Goal: Task Accomplishment & Management: Manage account settings

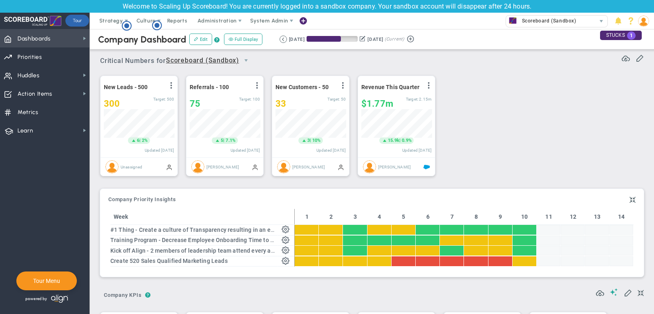
click at [30, 43] on span "Dashboards" at bounding box center [34, 38] width 33 height 17
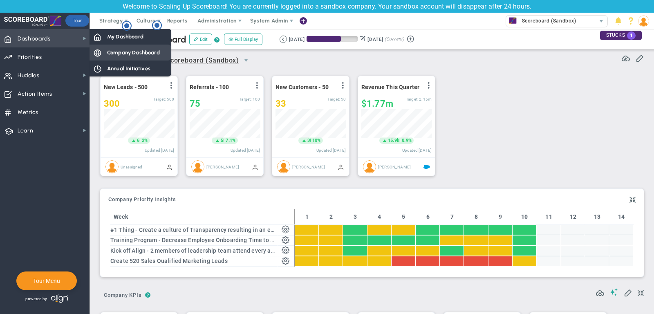
click at [123, 51] on span "Company Dashboard" at bounding box center [133, 53] width 53 height 8
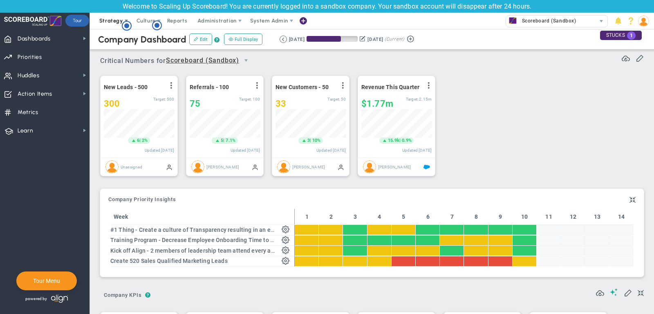
click at [110, 20] on span "Strategy" at bounding box center [111, 21] width 24 height 6
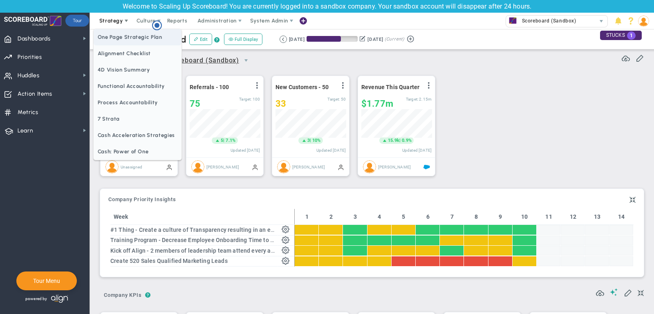
click at [110, 34] on span "One Page Strategic Plan" at bounding box center [138, 37] width 88 height 16
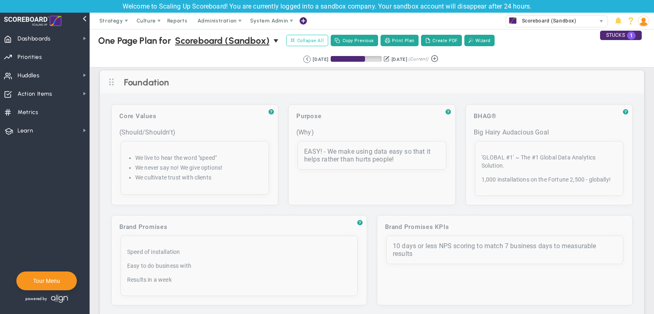
click at [310, 41] on span "Collapse All" at bounding box center [307, 40] width 33 height 7
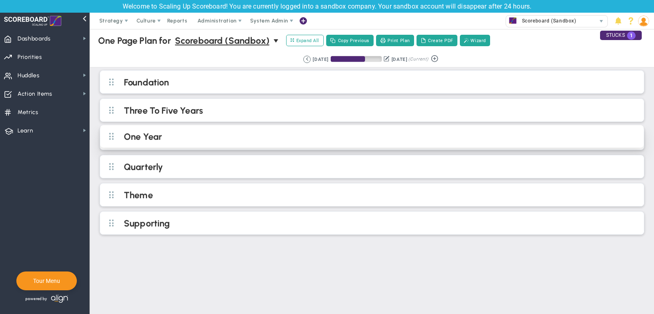
click at [275, 141] on h2 "One Year" at bounding box center [379, 137] width 510 height 12
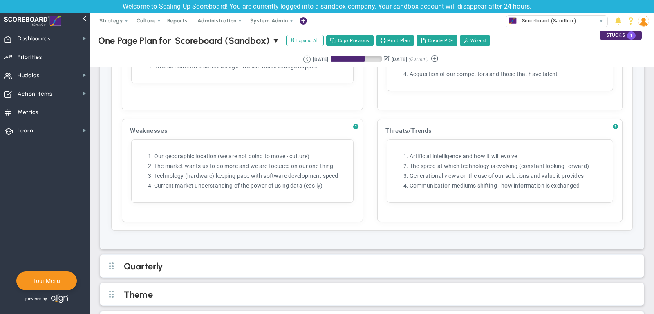
scroll to position [780, 0]
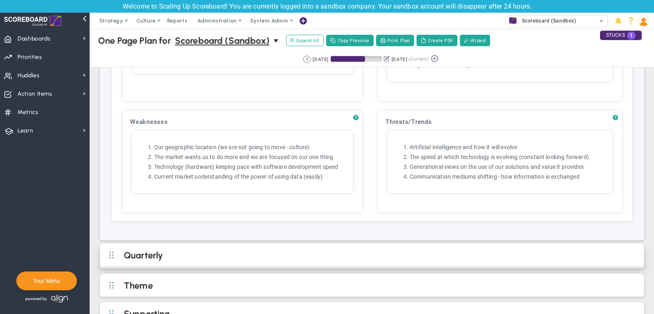
click at [323, 250] on h2 "Quarterly" at bounding box center [379, 256] width 510 height 12
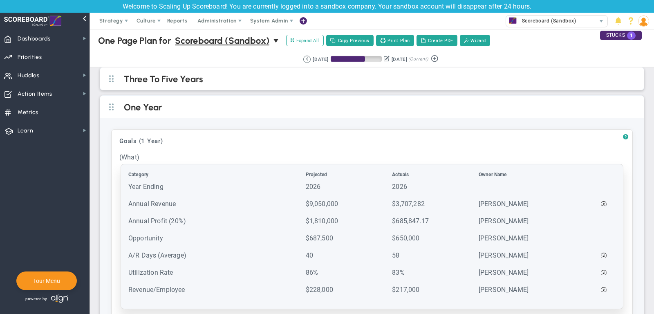
scroll to position [0, 0]
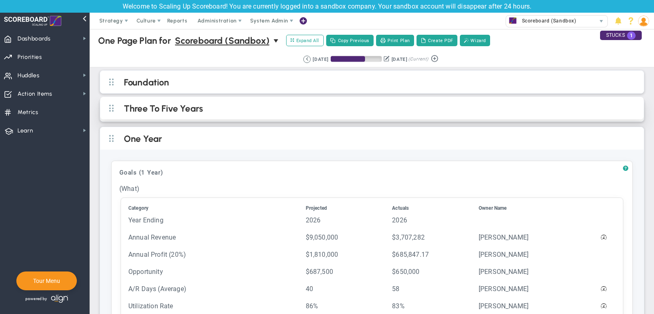
click at [386, 113] on h2 "Three To Five Years" at bounding box center [379, 109] width 510 height 12
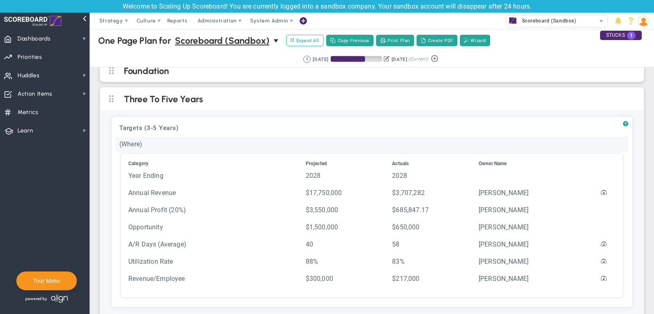
scroll to position [16, 0]
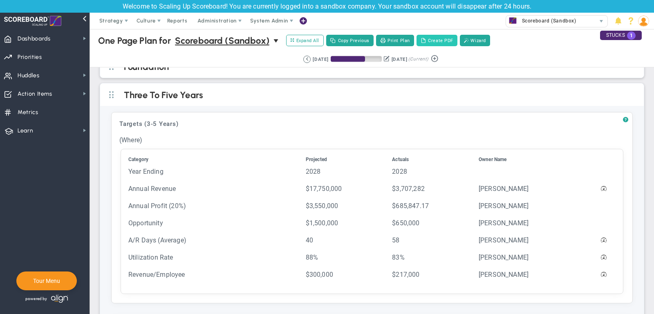
click at [433, 37] on button "Create PDF" at bounding box center [437, 40] width 41 height 11
click at [114, 18] on span "Strategy" at bounding box center [111, 21] width 24 height 6
click at [62, 38] on span "Dashboards Dashboards" at bounding box center [45, 38] width 90 height 18
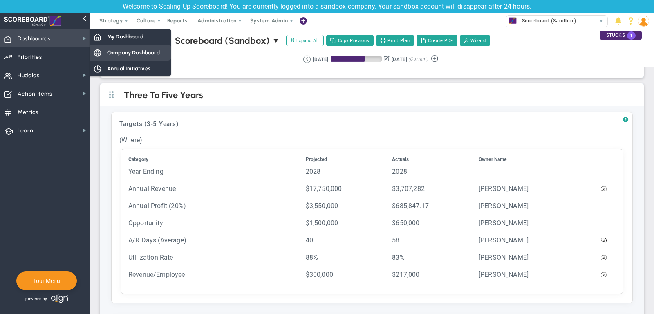
click at [146, 55] on span "Company Dashboard" at bounding box center [133, 53] width 53 height 8
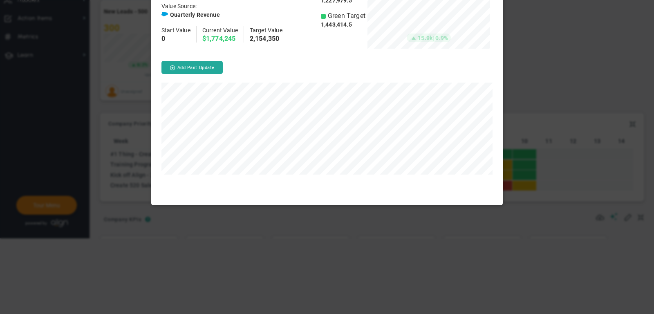
scroll to position [224, 352]
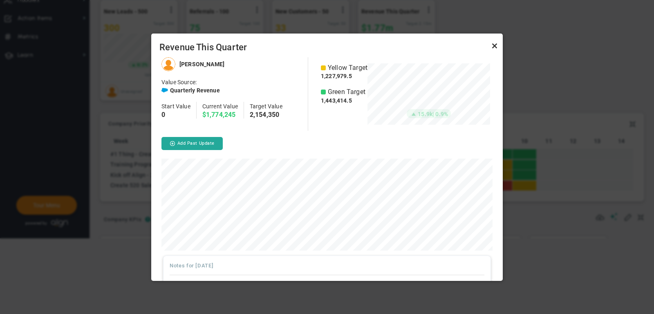
click at [495, 43] on link "Close" at bounding box center [495, 46] width 10 height 10
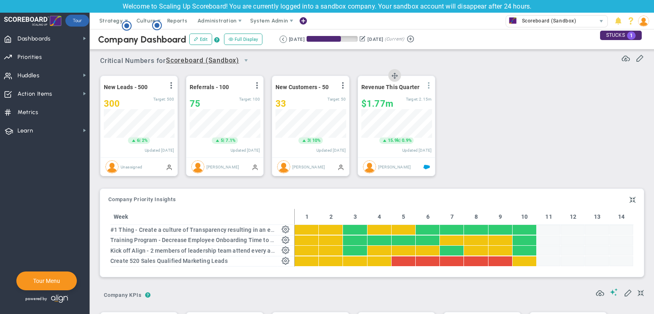
click at [428, 84] on span at bounding box center [429, 85] width 7 height 7
click at [421, 99] on li "Edit" at bounding box center [406, 102] width 58 height 10
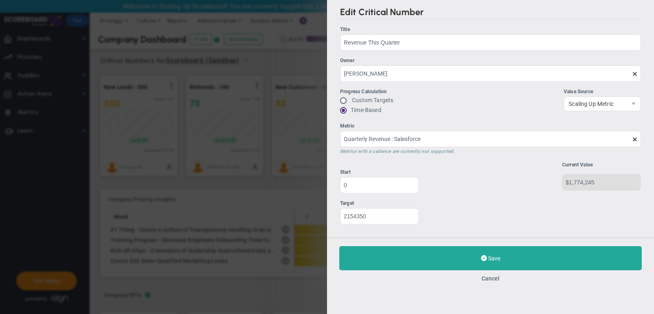
click at [364, 101] on label "Custom Targets" at bounding box center [372, 100] width 41 height 7
click at [344, 100] on input "radio" at bounding box center [346, 101] width 8 height 7
radio input "true"
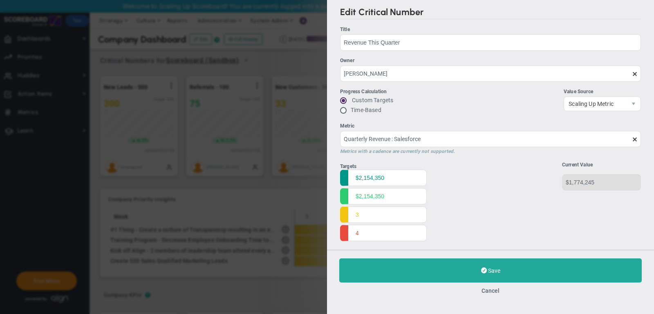
click at [345, 112] on input "radio" at bounding box center [346, 111] width 8 height 7
radio input "true"
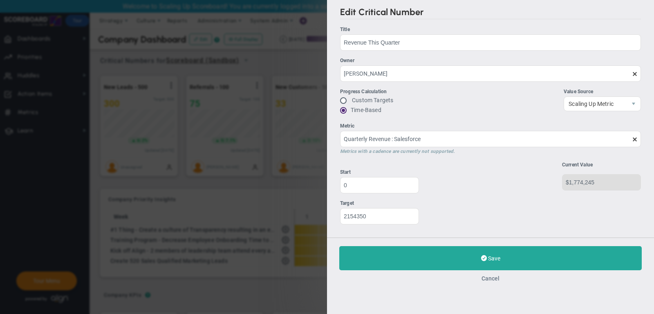
click at [490, 276] on button "Cancel" at bounding box center [491, 278] width 18 height 7
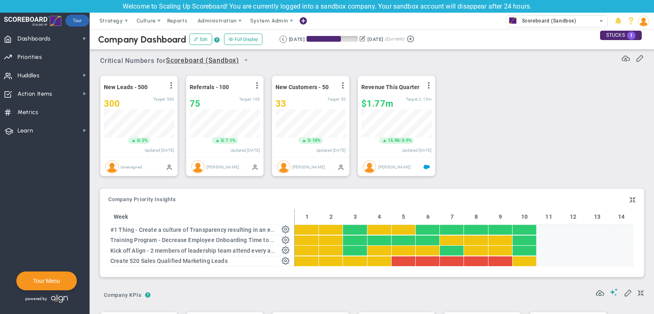
scroll to position [76, 0]
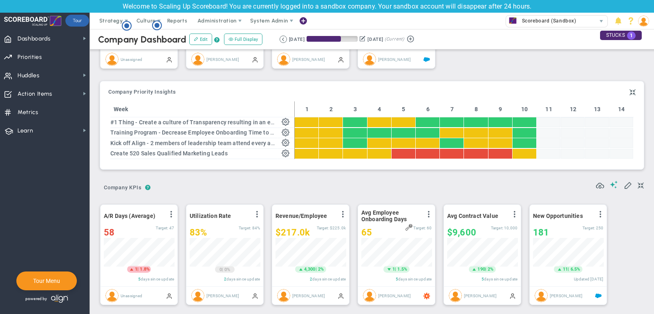
scroll to position [112, 0]
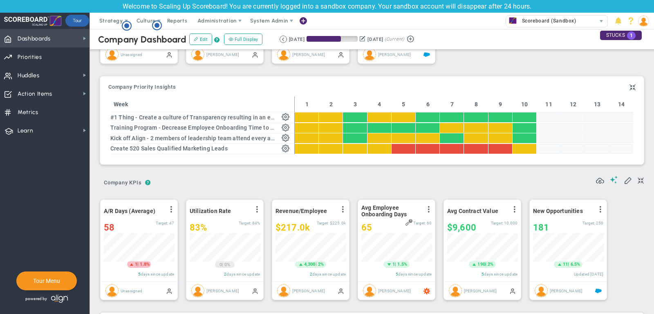
click at [54, 37] on span "Dashboards Dashboards" at bounding box center [45, 38] width 90 height 18
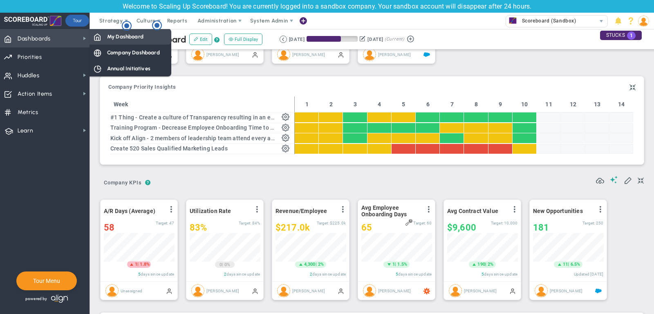
click at [115, 42] on div "My Dashboard" at bounding box center [131, 37] width 82 height 16
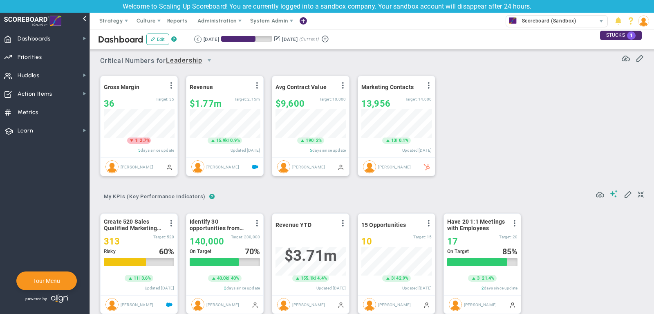
scroll to position [408910, 408868]
click at [210, 59] on span "select" at bounding box center [209, 60] width 7 height 7
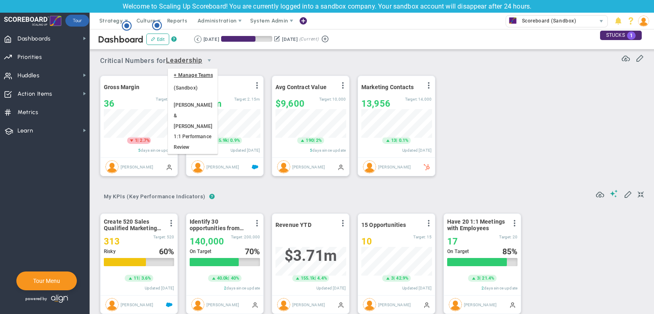
click at [191, 156] on li "Sales" at bounding box center [192, 164] width 49 height 17
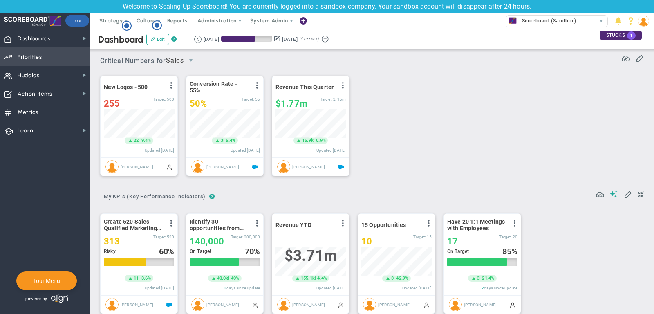
click at [51, 56] on span "Priorities Projects OKR Tree Priorities Projects OKRs" at bounding box center [45, 56] width 90 height 18
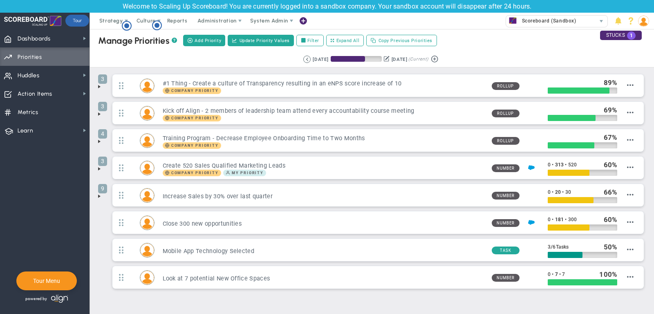
click at [97, 85] on span at bounding box center [99, 86] width 7 height 7
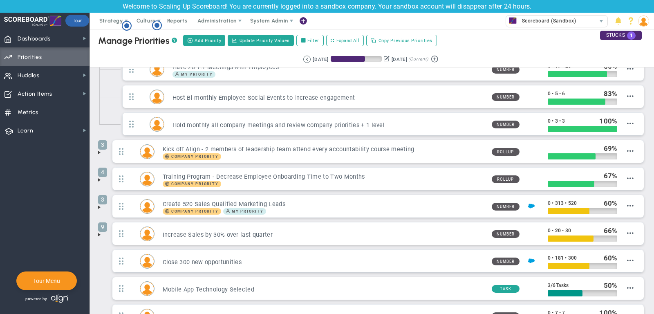
scroll to position [44, 0]
click at [98, 231] on span at bounding box center [99, 234] width 7 height 7
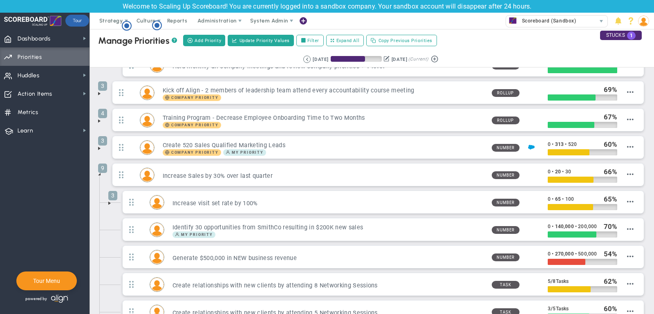
scroll to position [105, 0]
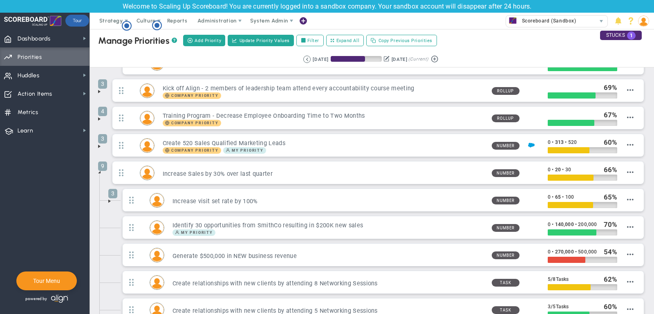
click at [111, 198] on span at bounding box center [109, 201] width 7 height 7
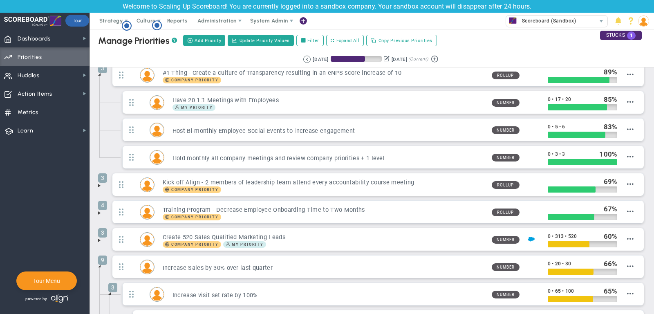
scroll to position [0, 0]
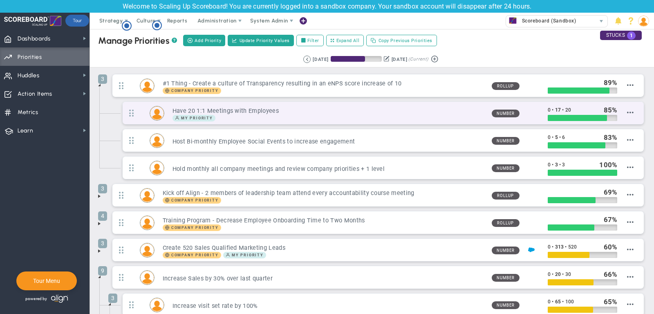
click at [393, 115] on div "My Priority" at bounding box center [329, 118] width 313 height 7
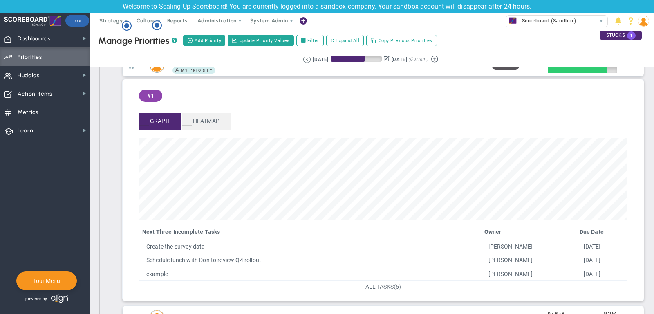
scroll to position [49, 0]
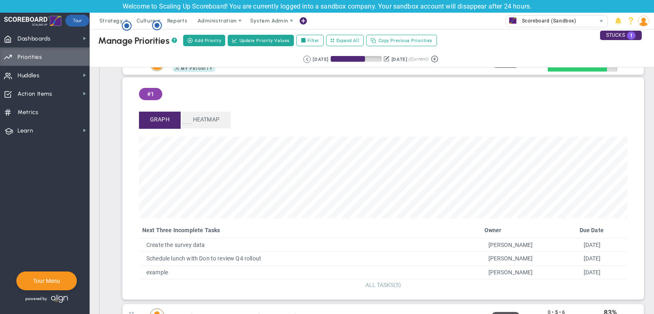
click at [382, 282] on span "ALL TASKS" at bounding box center [380, 285] width 28 height 7
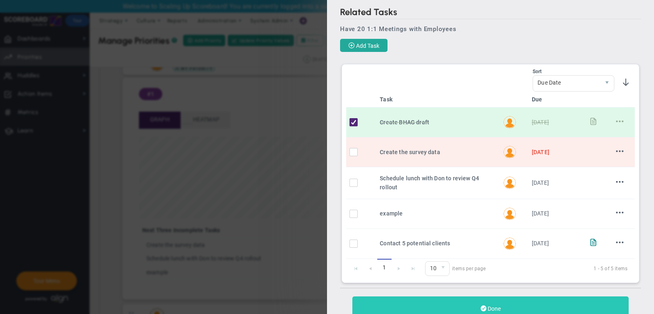
click at [456, 306] on button "Done" at bounding box center [491, 308] width 276 height 24
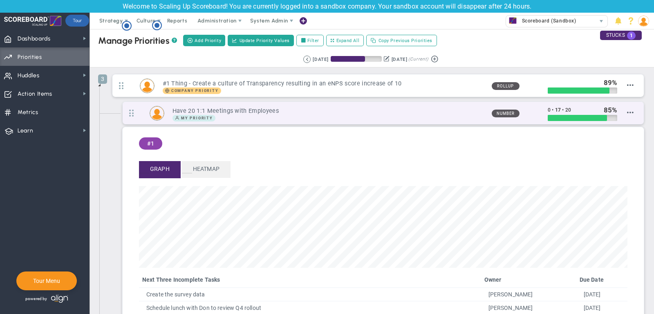
click at [283, 107] on h3 "Have 20 1:1 Meetings with Employees" at bounding box center [329, 111] width 313 height 8
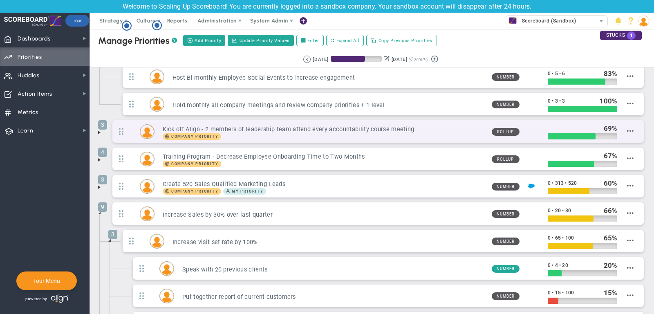
scroll to position [67, 0]
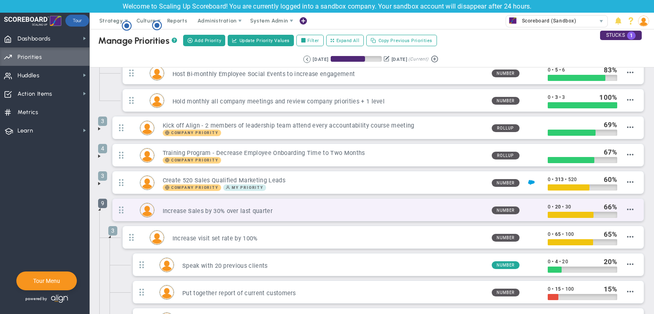
click at [99, 204] on span "9" at bounding box center [102, 203] width 9 height 9
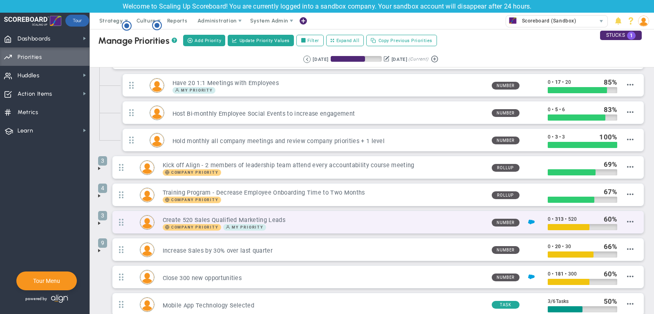
scroll to position [0, 0]
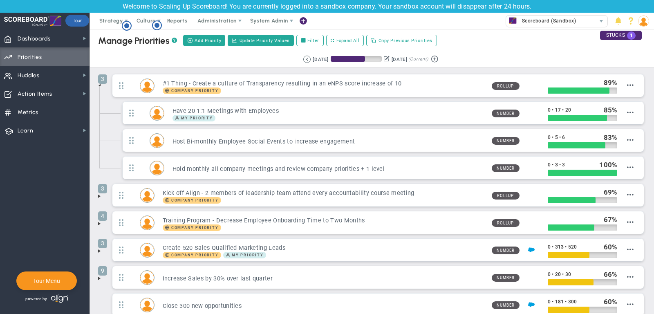
click at [100, 84] on span at bounding box center [99, 85] width 7 height 7
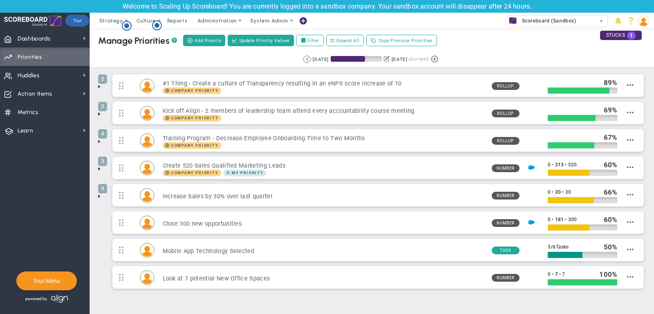
click at [99, 193] on span at bounding box center [99, 196] width 7 height 7
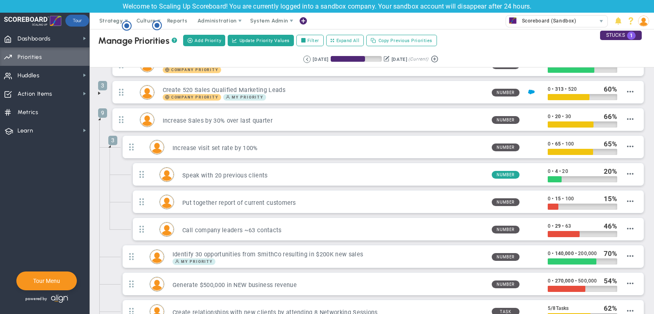
scroll to position [74, 0]
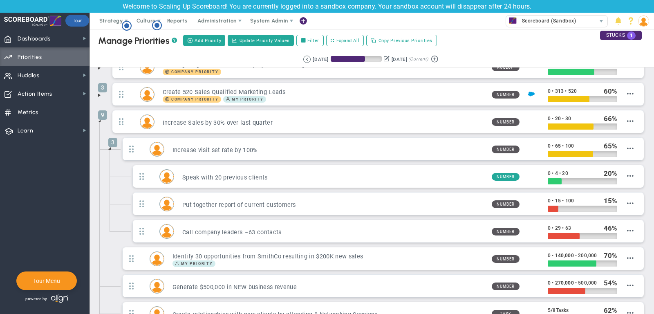
click at [100, 119] on span at bounding box center [99, 121] width 7 height 7
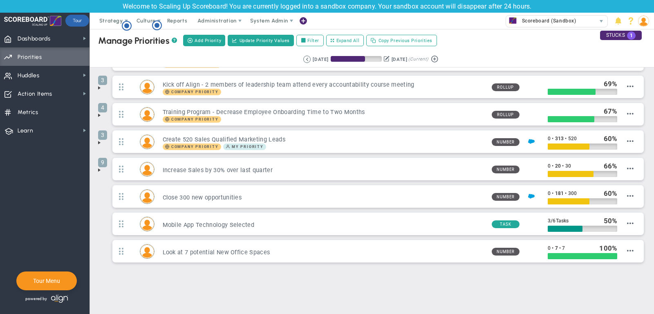
scroll to position [23, 0]
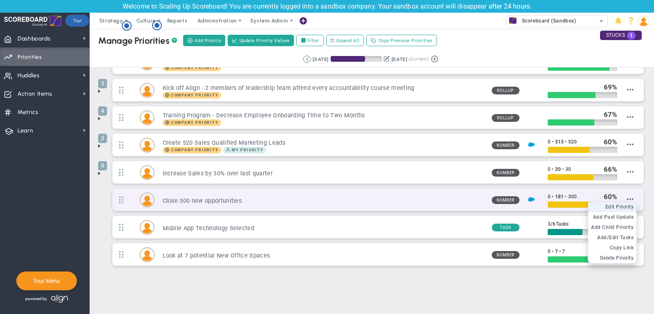
click at [626, 204] on span "Edit Priority" at bounding box center [620, 207] width 29 height 6
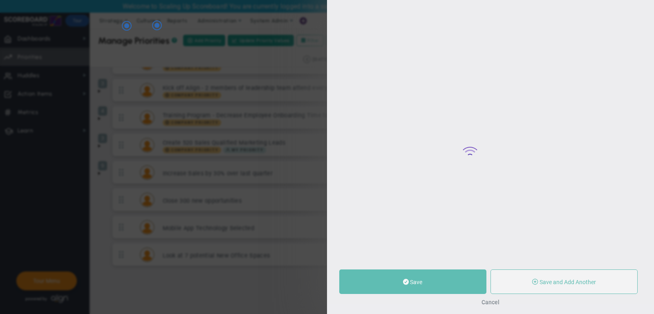
type input "Close 300 new opportunities"
type input "0"
type input "181"
type input "300"
radio input "true"
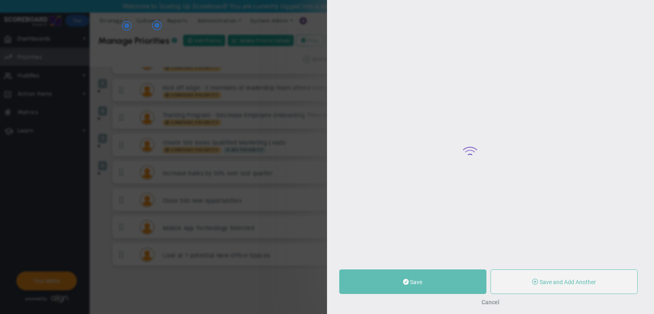
type input "[PERSON_NAME]"
type input "0"
type input "181"
type input "300"
radio input "true"
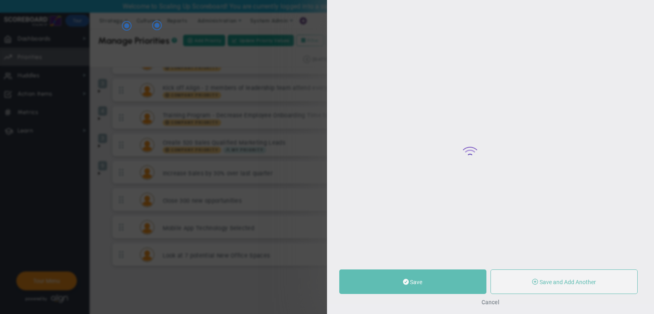
type input "Quarterly Opportunities : Salesforce"
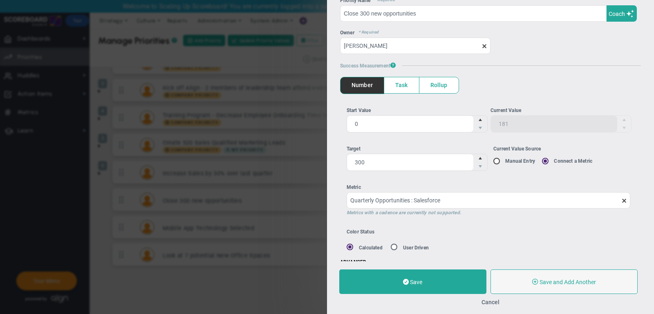
scroll to position [38, 0]
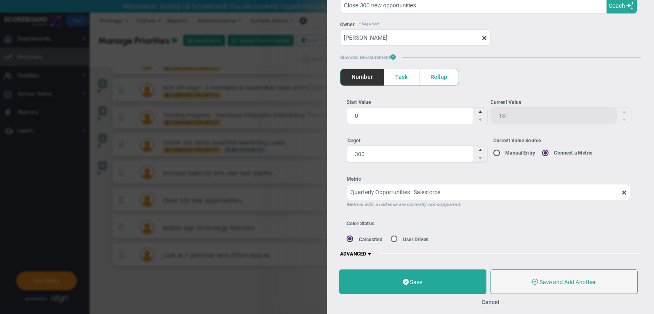
click at [368, 251] on span at bounding box center [369, 254] width 7 height 7
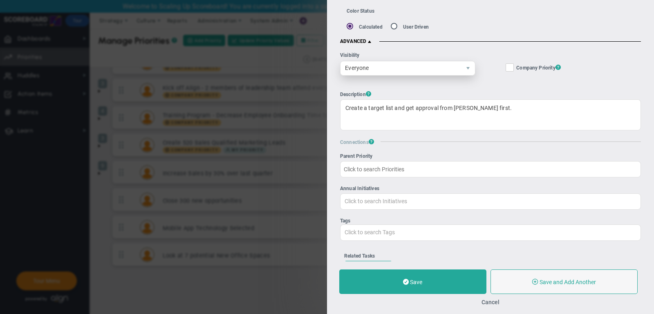
scroll to position [254, 0]
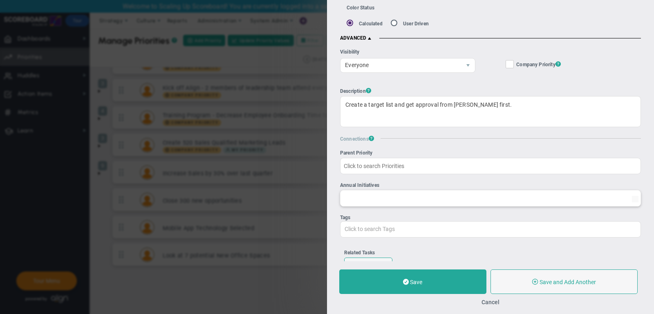
click at [365, 196] on input "Annual Initiatives" at bounding box center [491, 198] width 300 height 15
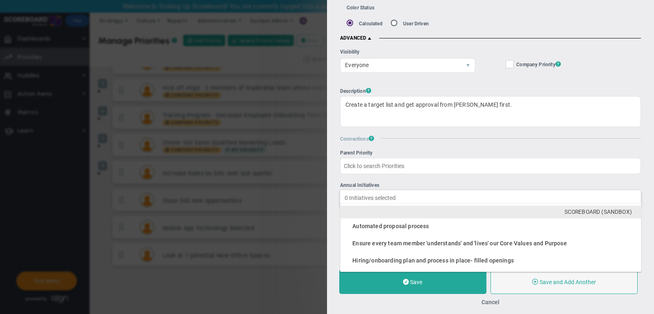
type input "Click to search Initiatives"
click at [332, 185] on div "Edit Priority OKR Name Priority Name Close 300 new opportunities Coach AI Coach…" at bounding box center [490, 130] width 327 height 261
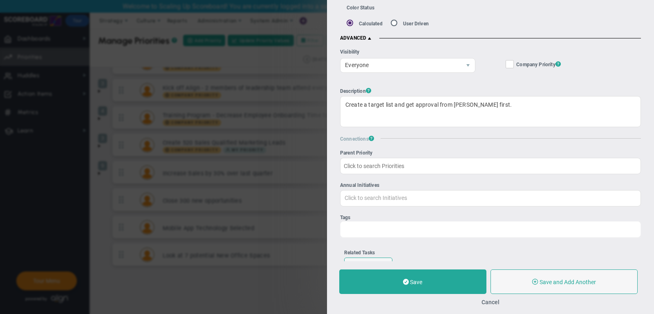
click at [370, 226] on div "Click to search Tags" at bounding box center [490, 229] width 301 height 16
click at [370, 226] on input "Tags Click to search Tags" at bounding box center [376, 229] width 70 height 15
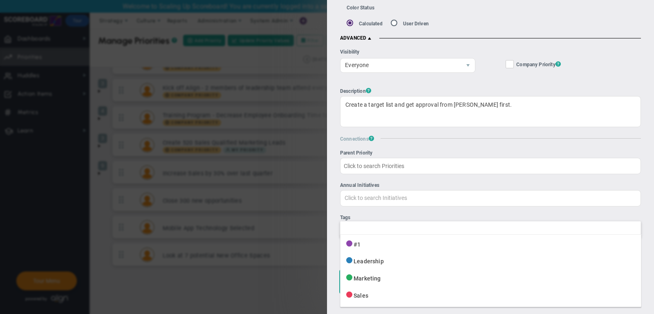
type input "Click to search Tags"
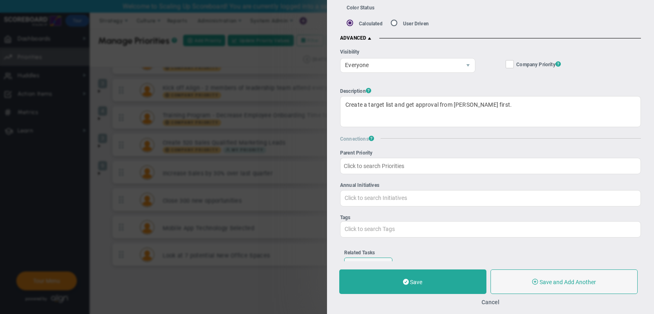
click at [332, 238] on div "Edit Priority OKR Name Priority Name Close 300 new opportunities Coach AI Coach…" at bounding box center [490, 130] width 327 height 261
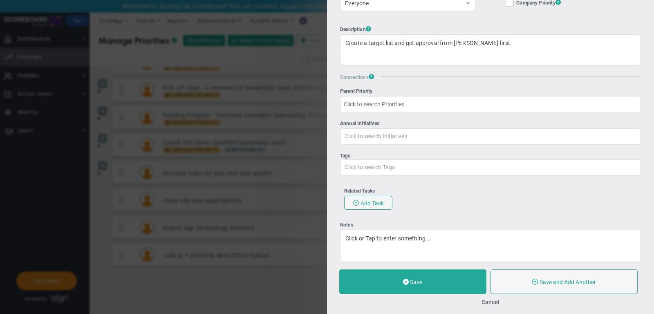
scroll to position [328, 0]
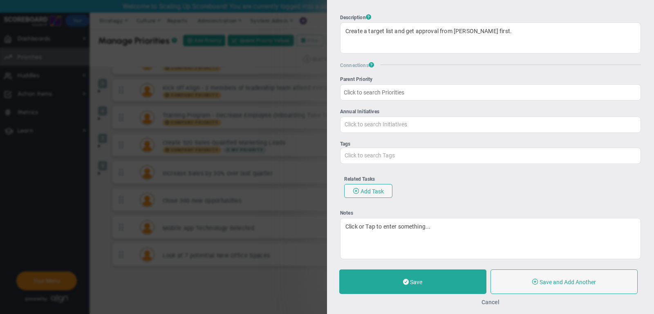
click at [494, 302] on button "Cancel" at bounding box center [491, 302] width 18 height 7
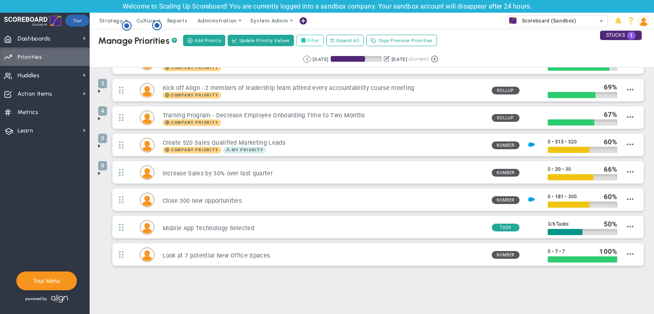
click at [309, 40] on label "Filter" at bounding box center [309, 40] width 27 height 11
click at [308, 40] on input "Filter" at bounding box center [306, 41] width 6 height 6
checkbox input "true"
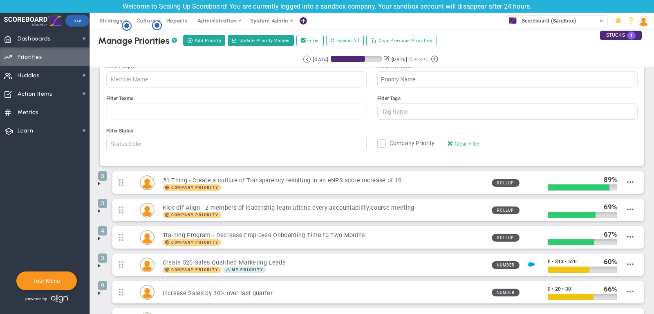
click at [150, 110] on div at bounding box center [236, 111] width 260 height 16
click at [150, 110] on input "Filter Teams All Hands on Deck Leadership Mark & [PERSON_NAME] 1:1 Performance …" at bounding box center [131, 112] width 49 height 16
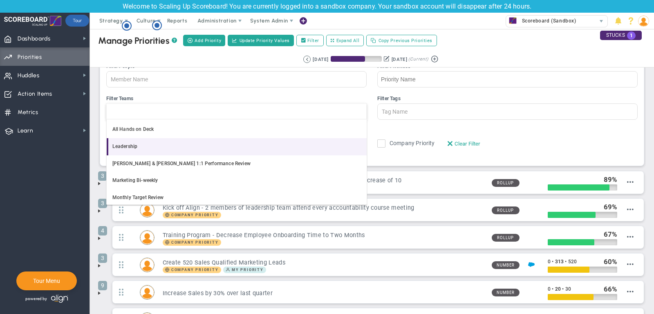
click at [151, 141] on li "Leadership" at bounding box center [237, 146] width 260 height 17
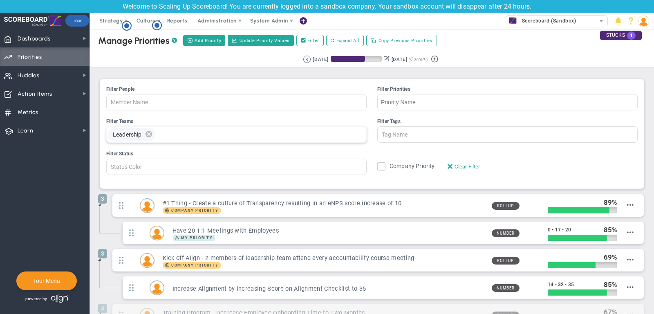
click at [146, 132] on span "delete" at bounding box center [148, 134] width 9 height 13
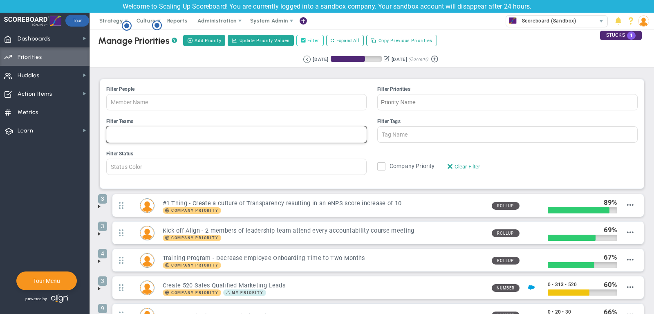
type input "Team Name"
click at [314, 35] on label "Filter" at bounding box center [309, 40] width 27 height 11
click at [308, 38] on input "Filter" at bounding box center [306, 41] width 6 height 6
checkbox input "false"
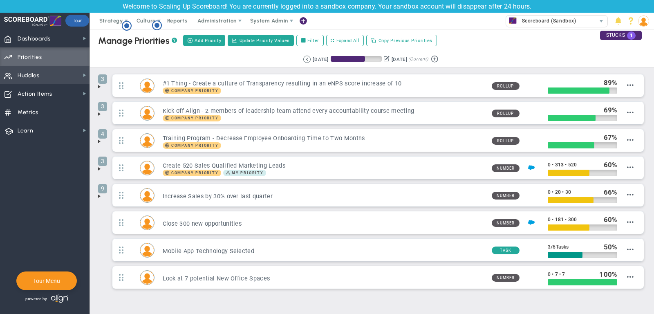
click at [56, 76] on span "Huddles Huddles" at bounding box center [45, 75] width 90 height 18
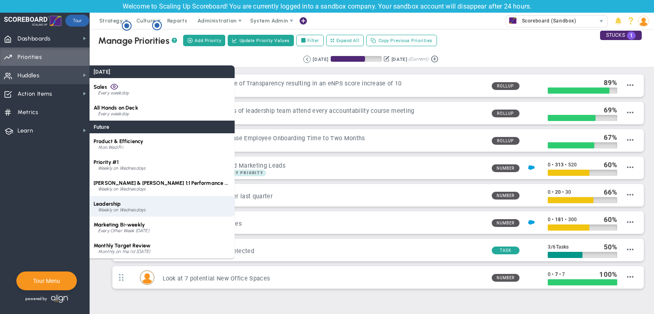
click at [121, 200] on div "Leadership Weekly on Wednesdays" at bounding box center [162, 206] width 145 height 21
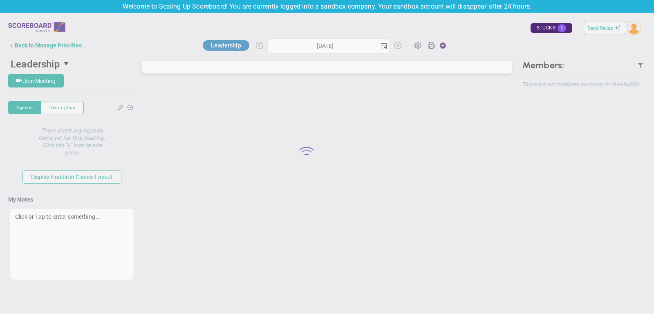
type input "[DATE]"
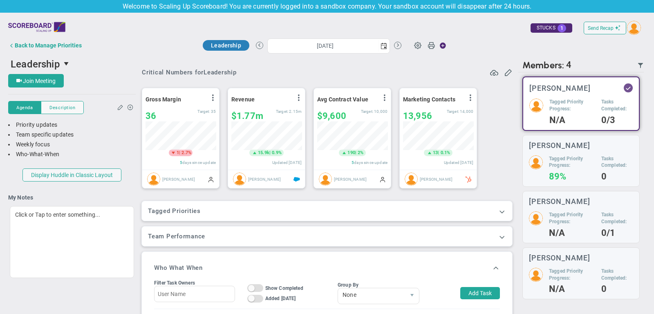
scroll to position [29, 70]
click at [503, 210] on span at bounding box center [502, 211] width 8 height 8
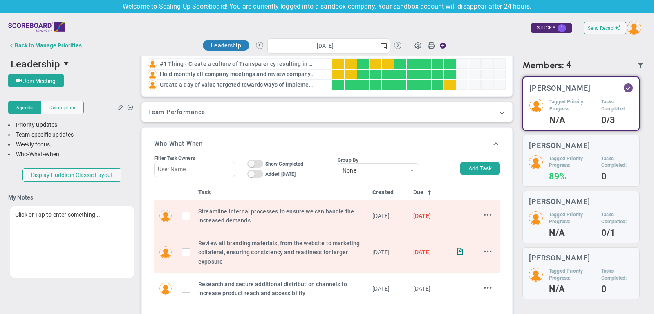
scroll to position [181, 0]
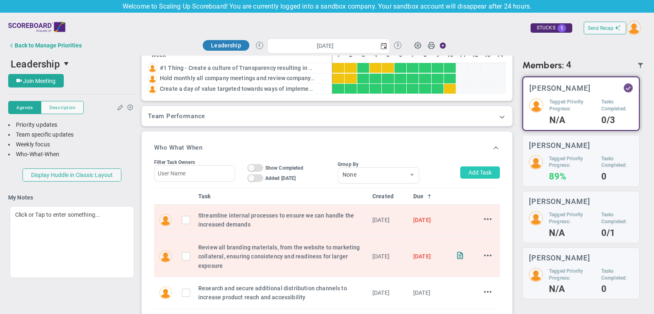
click at [480, 171] on button "Add Task" at bounding box center [480, 172] width 40 height 12
type input "[PERSON_NAME]"
type input "[DATE]"
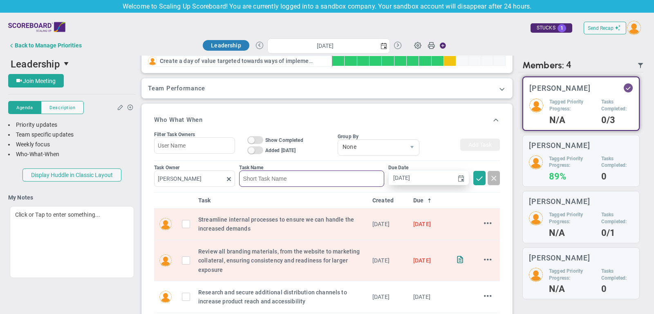
scroll to position [209, 0]
click at [264, 135] on div "On Off Show Completed" at bounding box center [275, 139] width 56 height 8
click at [256, 137] on span "On Off" at bounding box center [255, 140] width 16 height 8
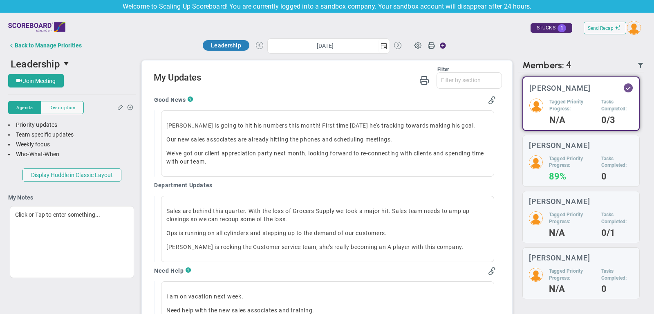
scroll to position [485, 0]
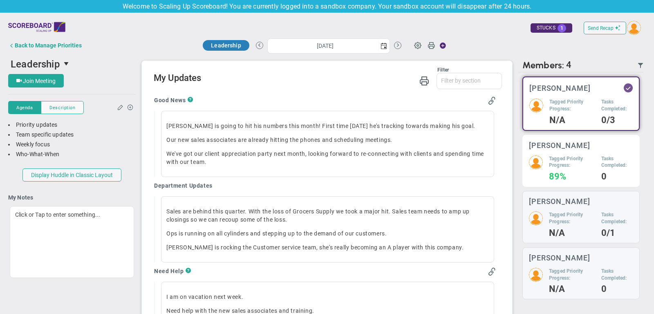
click at [555, 162] on h5 "Tagged Priority Progress:" at bounding box center [572, 162] width 46 height 14
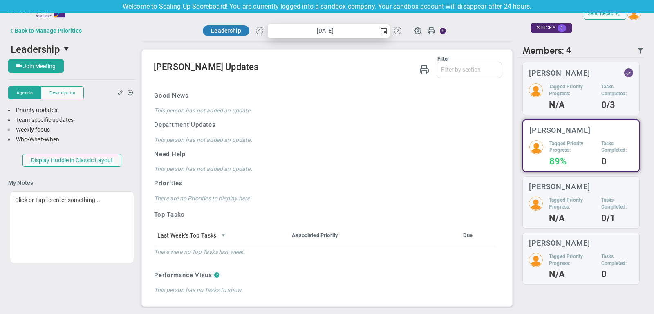
click at [382, 32] on span "select" at bounding box center [384, 31] width 7 height 7
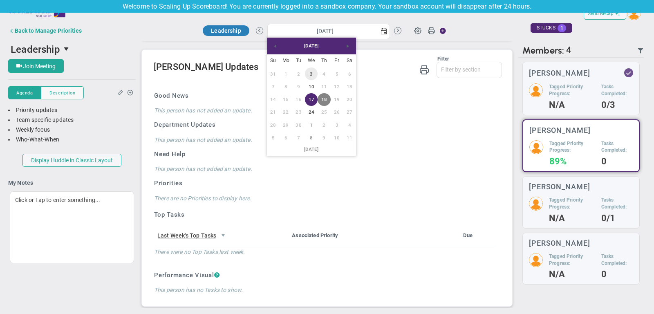
click at [313, 72] on link "3" at bounding box center [311, 73] width 13 height 13
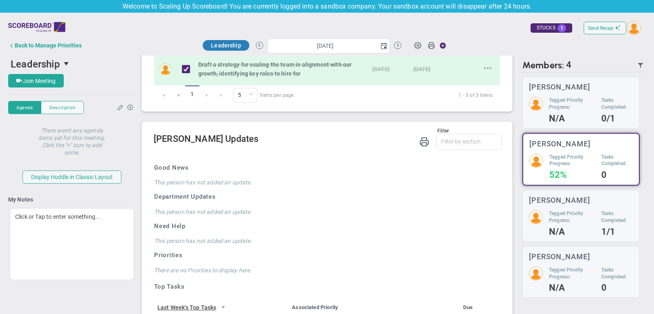
scroll to position [391, 0]
click at [381, 43] on span "select" at bounding box center [384, 46] width 7 height 7
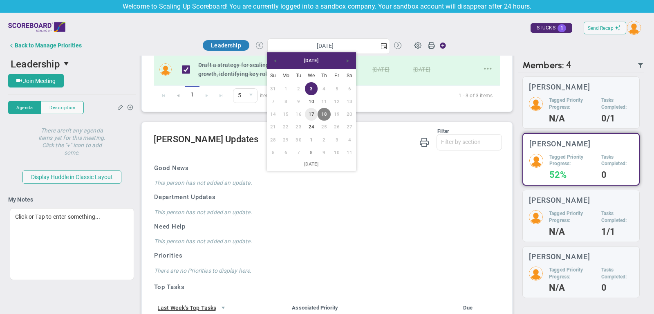
click at [310, 115] on link "17" at bounding box center [311, 114] width 13 height 13
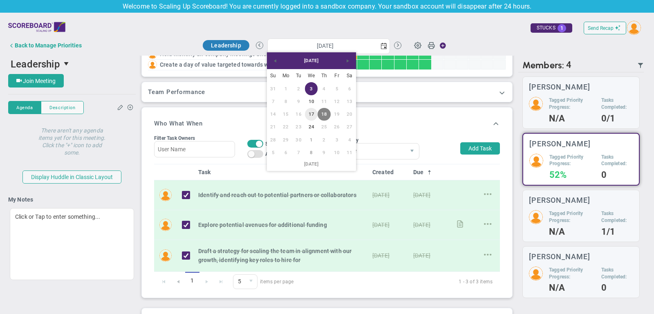
type input "[DATE]"
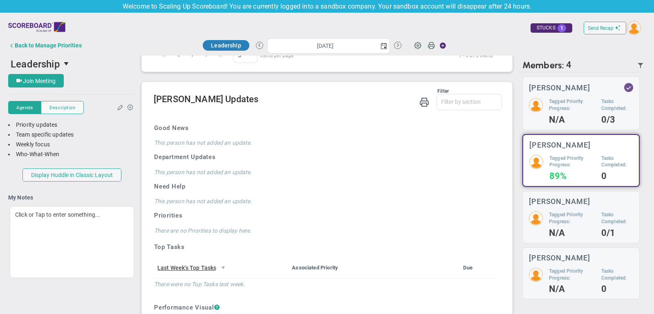
scroll to position [432, 0]
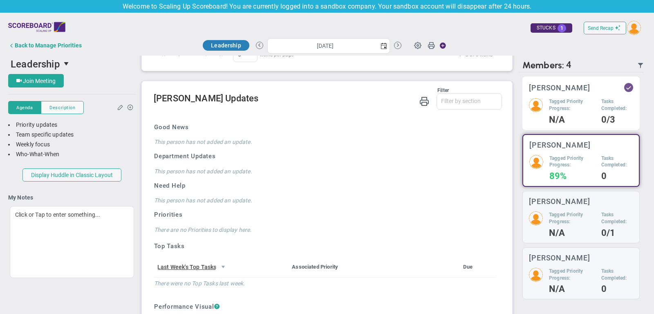
click at [581, 113] on div "Tagged Priority Progress: N/A" at bounding box center [572, 110] width 46 height 25
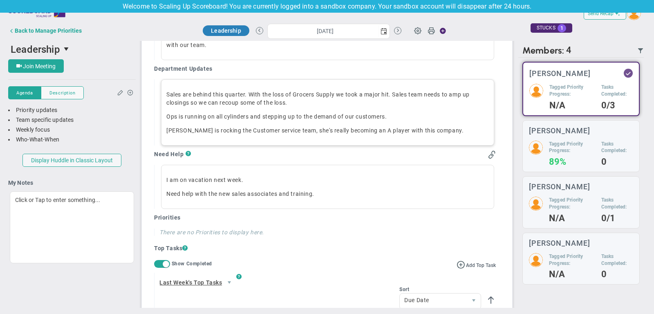
scroll to position [557, 0]
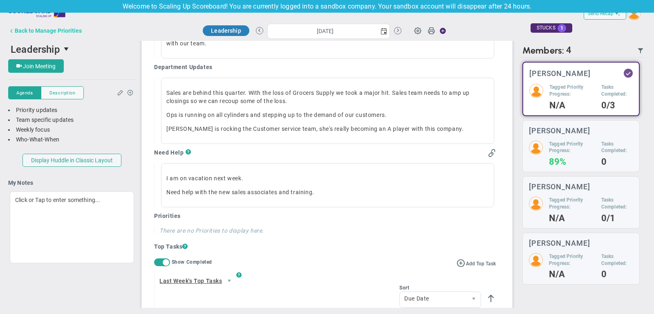
click at [70, 31] on div "Back to Manage Priorities" at bounding box center [48, 30] width 67 height 7
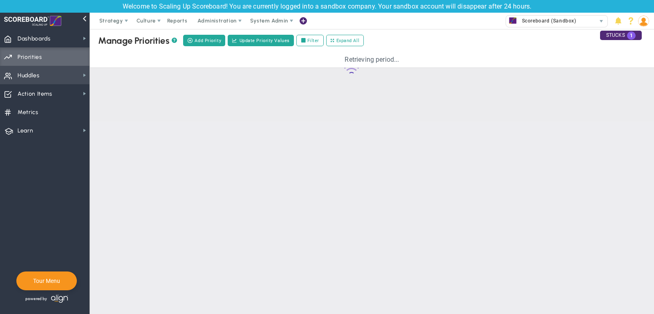
click at [63, 73] on span "Huddles Huddles" at bounding box center [45, 75] width 90 height 18
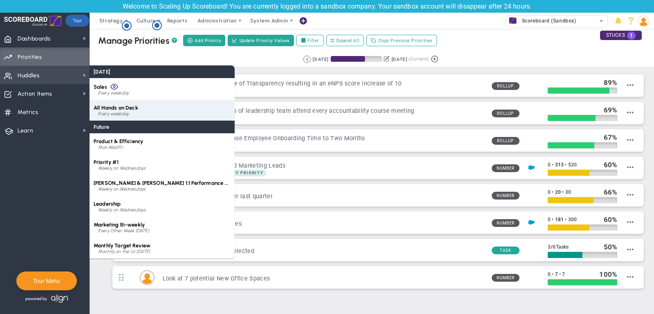
click at [140, 112] on div "Every weekday" at bounding box center [164, 114] width 132 height 5
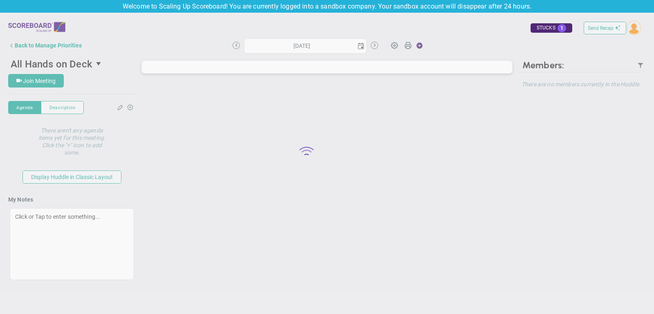
type input "[DATE]"
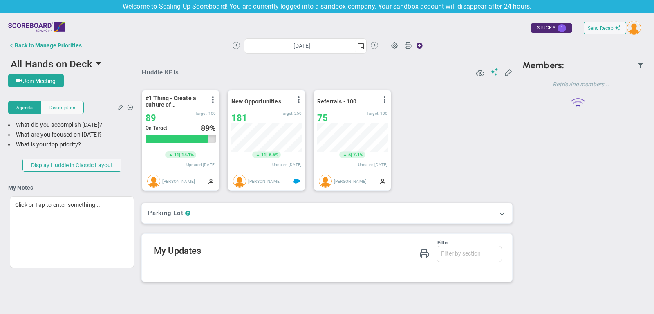
scroll to position [29, 70]
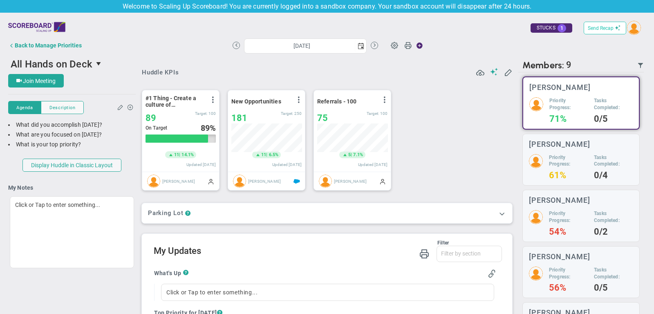
click at [609, 29] on span "Send Recap" at bounding box center [601, 28] width 26 height 6
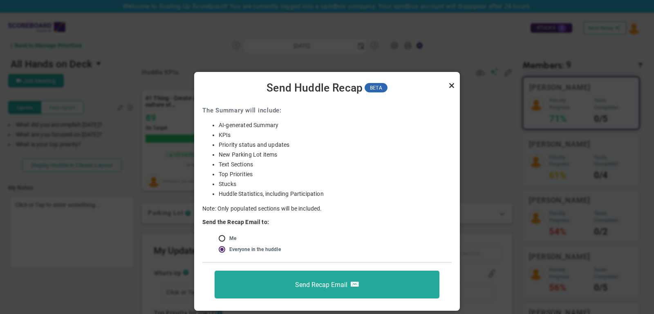
click at [451, 85] on link "Close" at bounding box center [452, 86] width 10 height 10
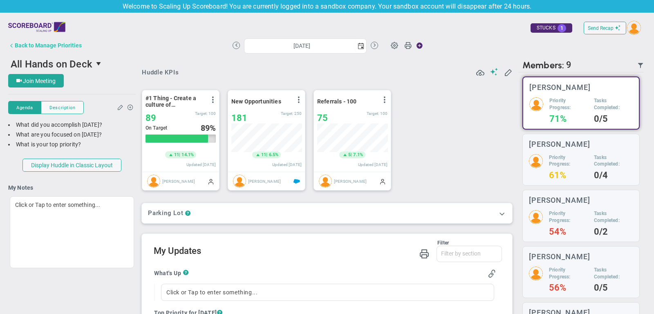
click at [70, 44] on div "Back to Manage Priorities" at bounding box center [48, 45] width 67 height 7
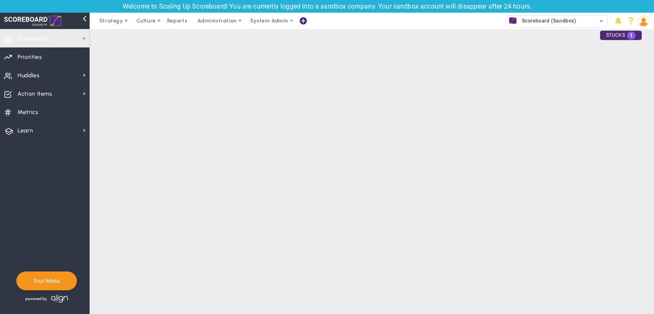
checkbox input "false"
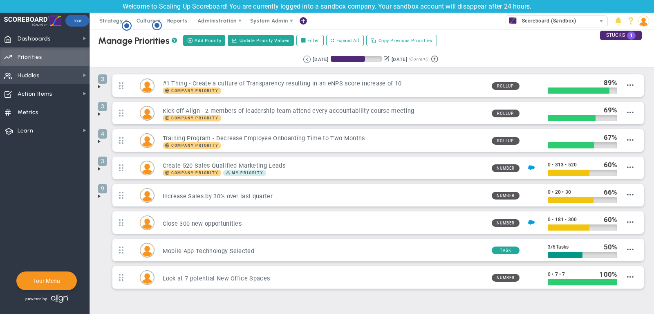
click at [67, 73] on span "Huddles Huddles" at bounding box center [45, 75] width 90 height 18
click at [213, 59] on div "Retrieving period... [DATE] [DATE] (Current)" at bounding box center [372, 60] width 581 height 16
click at [115, 20] on span "Strategy" at bounding box center [111, 21] width 24 height 6
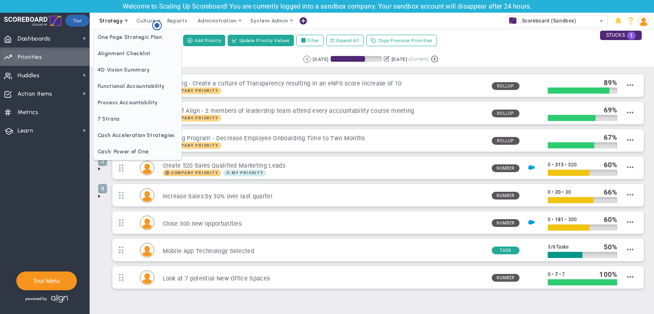
click at [115, 20] on span "Strategy" at bounding box center [111, 21] width 24 height 6
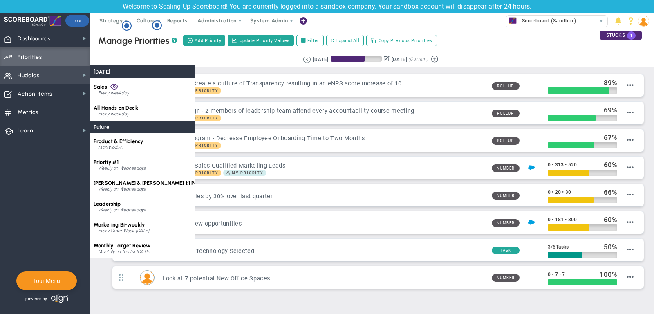
click at [53, 70] on span "Huddles Huddles" at bounding box center [45, 75] width 90 height 18
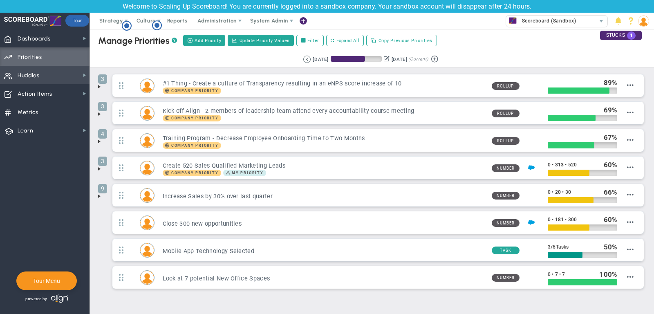
click at [53, 70] on span "Huddles Huddles" at bounding box center [45, 75] width 90 height 18
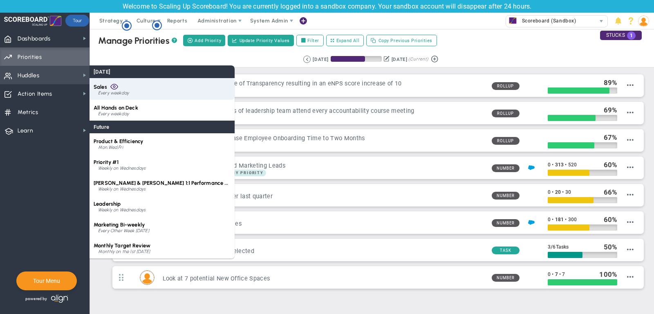
click at [136, 92] on div "Every weekday" at bounding box center [164, 93] width 132 height 5
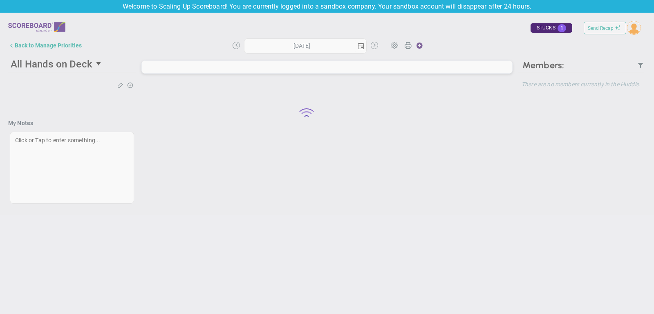
type input "[DATE]"
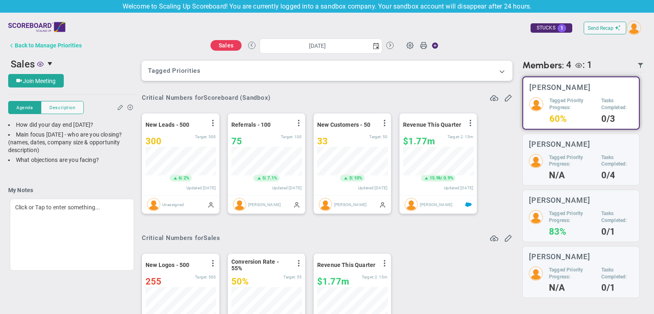
click at [34, 43] on div "Back to Manage Priorities" at bounding box center [48, 45] width 67 height 7
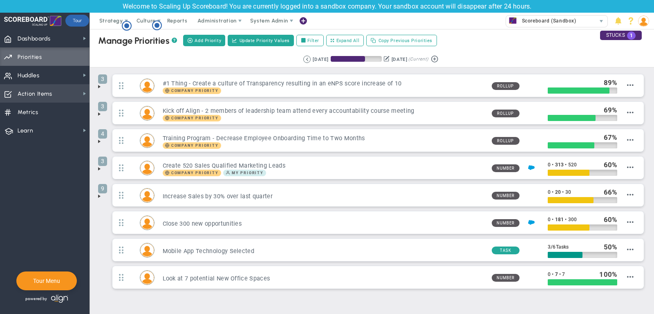
click at [52, 97] on span "Action Items Action Items" at bounding box center [45, 93] width 90 height 18
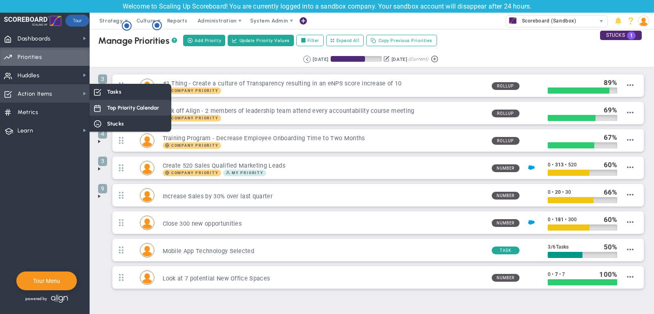
click at [123, 100] on div "Top Priority Calendar" at bounding box center [131, 108] width 82 height 16
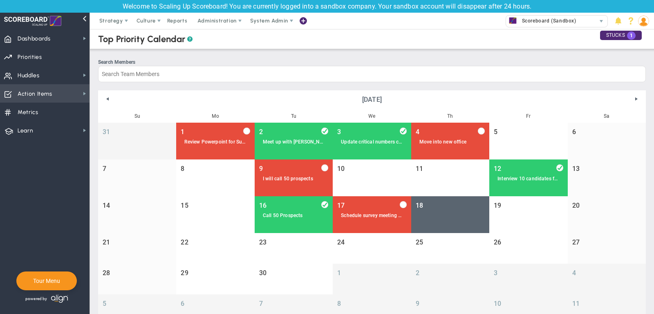
click at [72, 95] on span "Action Items Action Items" at bounding box center [45, 93] width 90 height 18
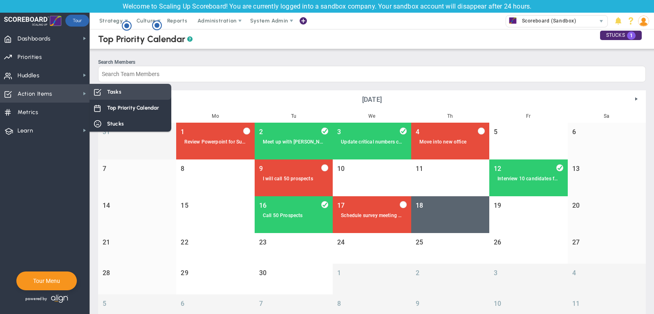
click at [114, 93] on span "Tasks" at bounding box center [114, 92] width 14 height 8
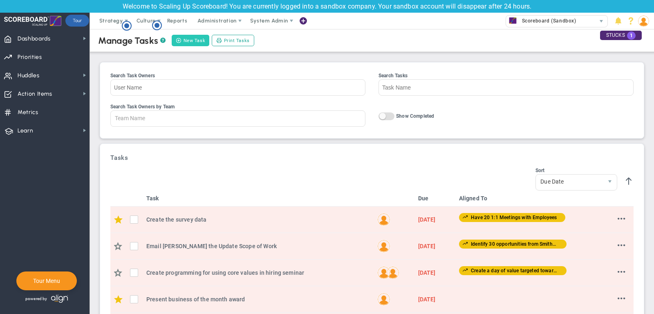
click at [188, 39] on button "New Task" at bounding box center [191, 40] width 38 height 11
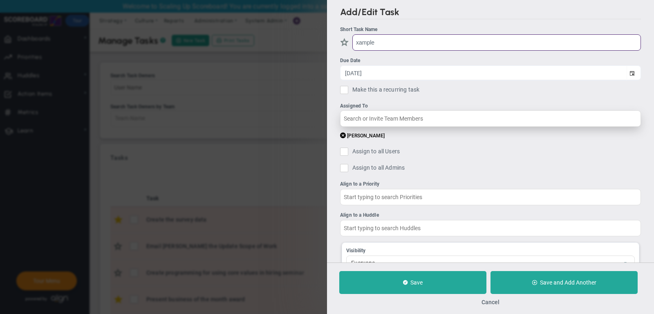
type input "xample"
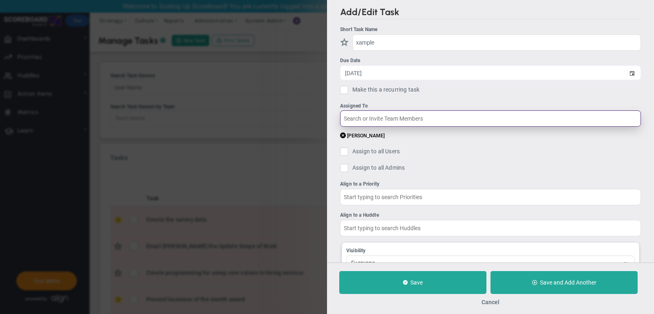
click at [405, 115] on input "text" at bounding box center [490, 118] width 301 height 16
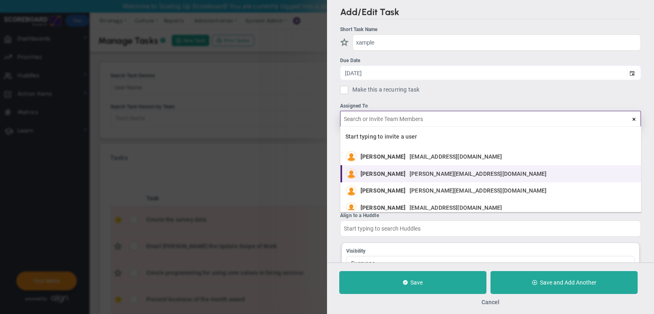
click at [391, 171] on span "[PERSON_NAME]" at bounding box center [383, 174] width 45 height 6
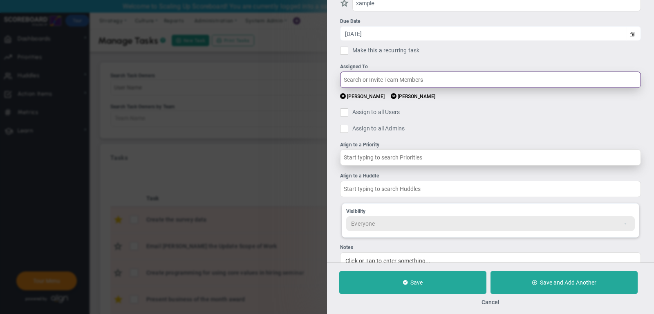
scroll to position [45, 0]
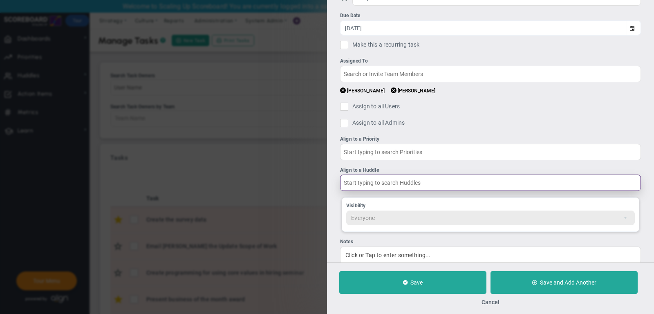
click at [395, 181] on input "text" at bounding box center [490, 183] width 301 height 16
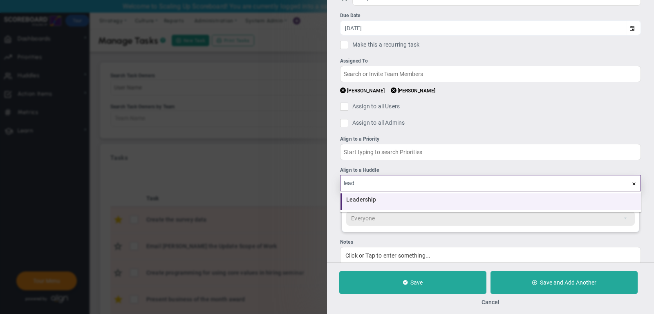
click at [392, 200] on div "Leadership" at bounding box center [491, 200] width 291 height 6
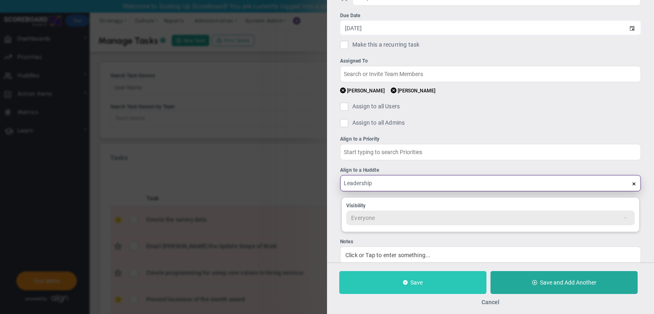
type input "Leadership"
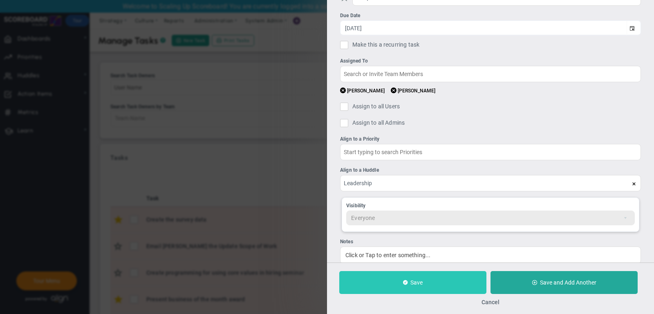
click at [412, 274] on button "Save" at bounding box center [412, 282] width 147 height 23
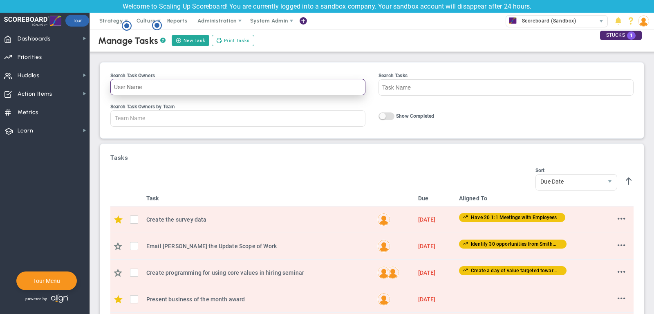
click at [157, 84] on input "Search Task Owners" at bounding box center [237, 87] width 255 height 16
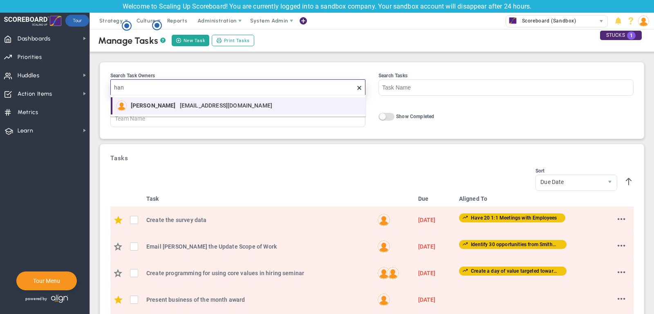
click at [162, 102] on div "[PERSON_NAME] [EMAIL_ADDRESS][DOMAIN_NAME]" at bounding box center [204, 106] width 146 height 10
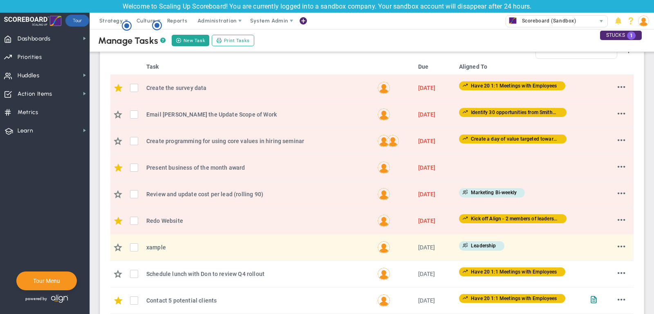
scroll to position [211, 0]
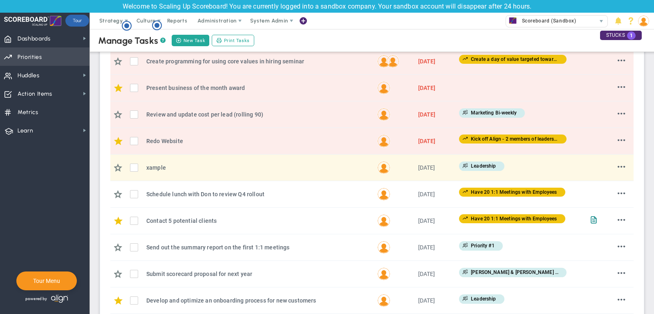
type input "[PERSON_NAME]"
click at [68, 55] on span "Priorities Projects OKR Tree Priorities Projects OKRs" at bounding box center [45, 56] width 90 height 18
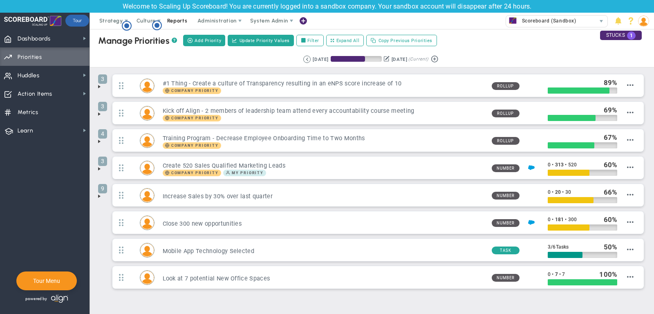
click at [176, 22] on span "Reports" at bounding box center [177, 21] width 29 height 16
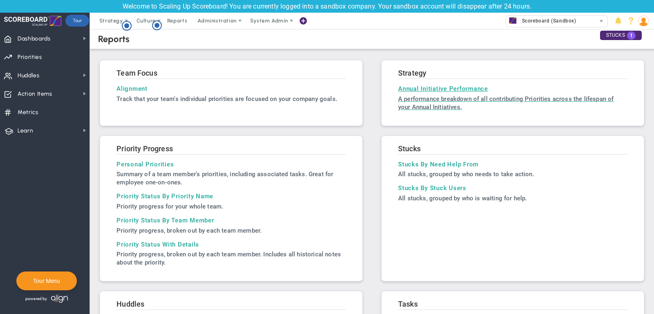
click at [431, 96] on p "A performance breakdown of all contributing Priorities across the lifespan of y…" at bounding box center [512, 103] width 229 height 16
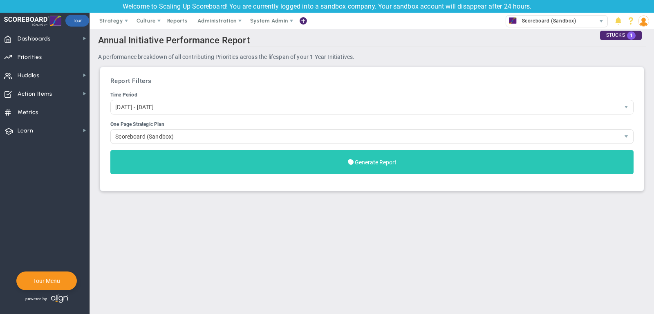
click at [404, 161] on button "Generate Report" at bounding box center [371, 162] width 523 height 24
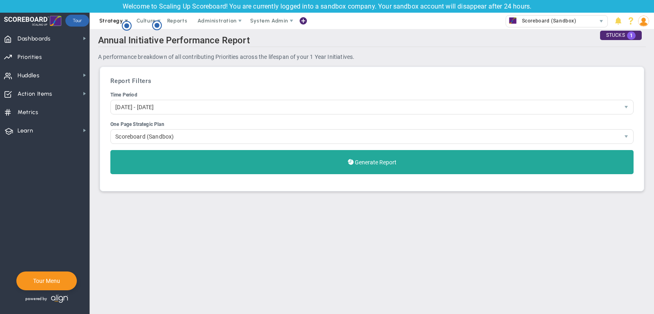
click at [111, 20] on span "Strategy" at bounding box center [111, 21] width 24 height 6
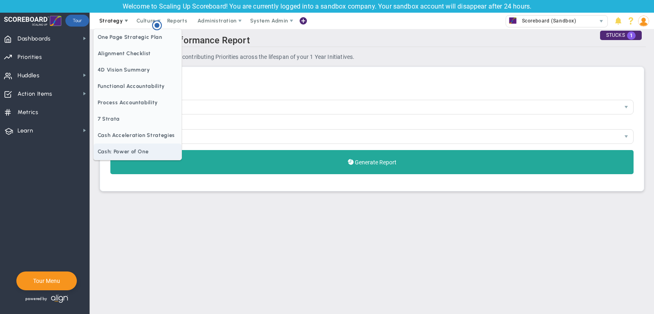
click at [125, 149] on span "Cash: Power of One" at bounding box center [138, 152] width 88 height 16
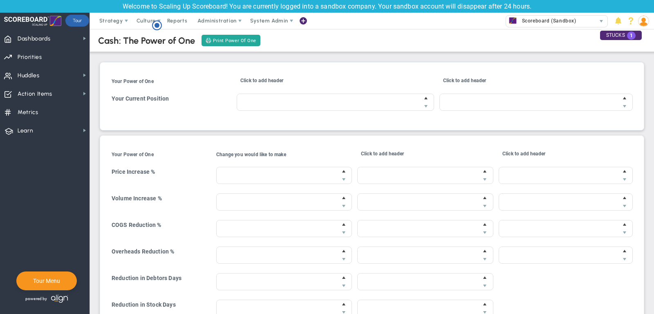
type input "$20,000.00"
type input "$10,000.00"
type input "20 %"
type input "$20.00"
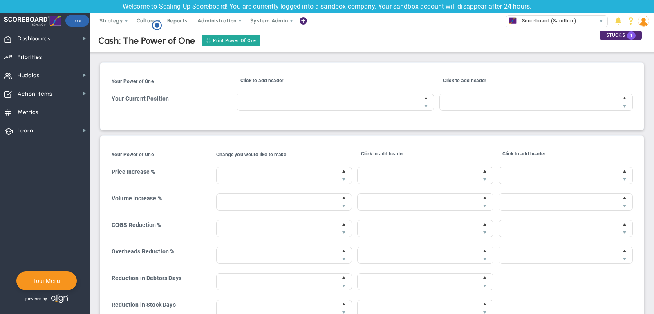
type input "-10 %"
type input "$0.00"
type input "$8,000.00"
type input "-10 %"
type input "$0.00"
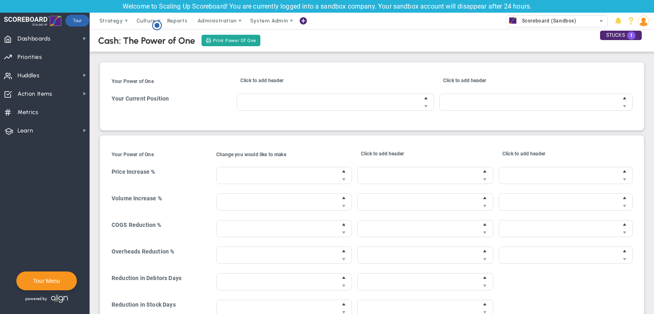
type input "$5,000.00"
type input "0 %"
type input "$0.00"
type input "8 days"
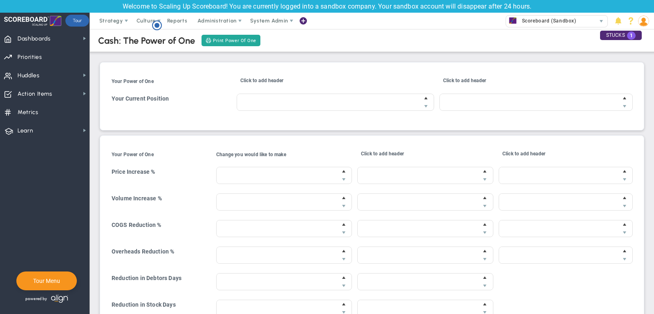
type input "$41,300.00"
type input "1 days"
type input "$0.00"
type input "6 days"
type input "$46,600.00"
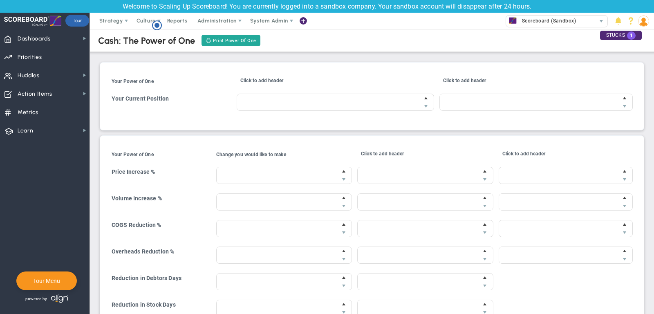
type input "$87,920.00"
type input "$13,020.00"
type input "$107,920.00"
type input "$14,920.00"
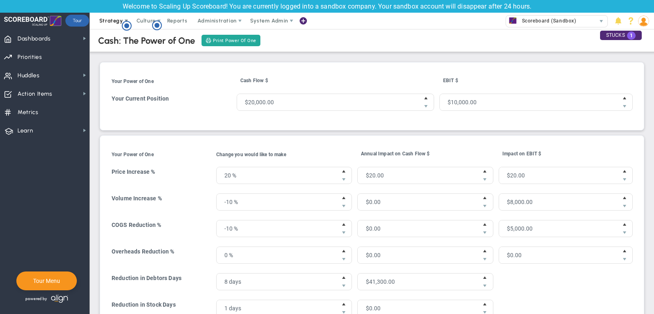
click at [114, 20] on span "Strategy" at bounding box center [111, 21] width 24 height 6
click at [116, 169] on h4 "Price Increase %" at bounding box center [161, 171] width 99 height 7
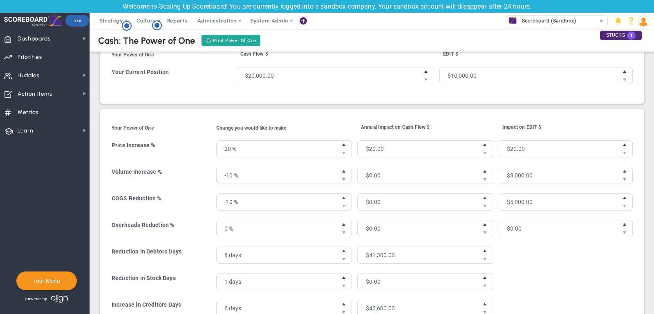
scroll to position [31, 0]
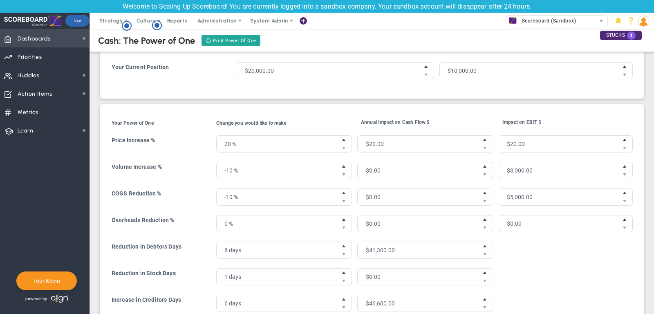
click at [60, 40] on span "Dashboards Dashboards" at bounding box center [45, 38] width 90 height 18
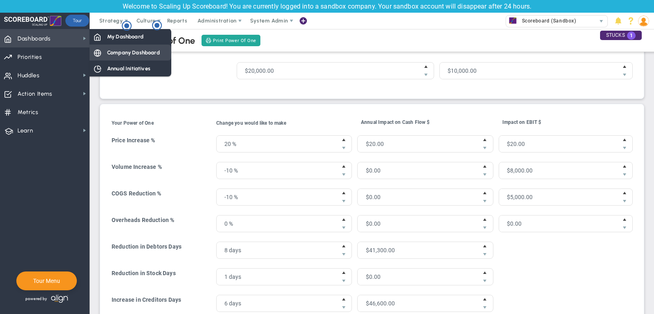
click at [137, 56] on span "Company Dashboard" at bounding box center [133, 53] width 53 height 8
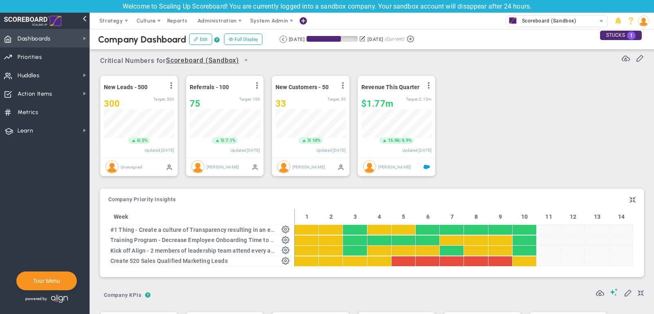
scroll to position [29, 70]
click at [109, 23] on span "Strategy" at bounding box center [111, 21] width 24 height 6
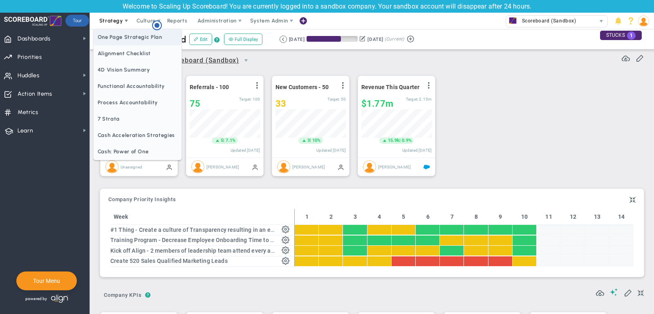
click at [112, 41] on span "One Page Strategic Plan" at bounding box center [138, 37] width 88 height 16
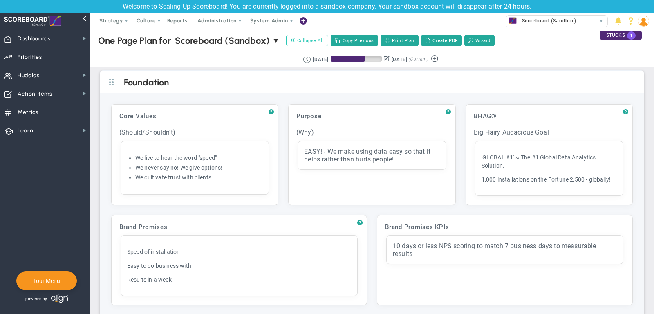
click at [309, 42] on span "Collapse All" at bounding box center [307, 40] width 33 height 7
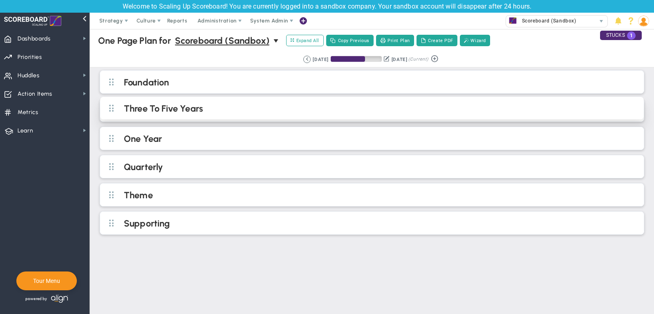
click at [280, 102] on div "Three To Five Years" at bounding box center [372, 108] width 544 height 22
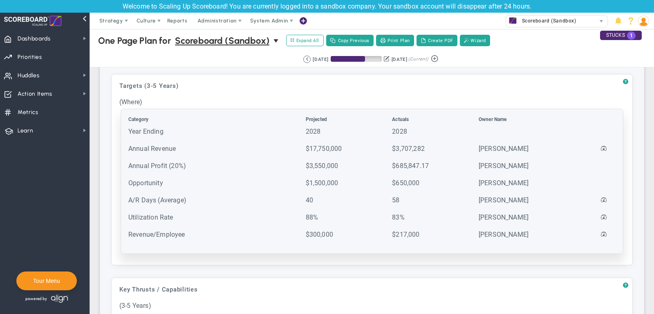
click at [171, 130] on td "Year Ending" at bounding box center [216, 135] width 177 height 16
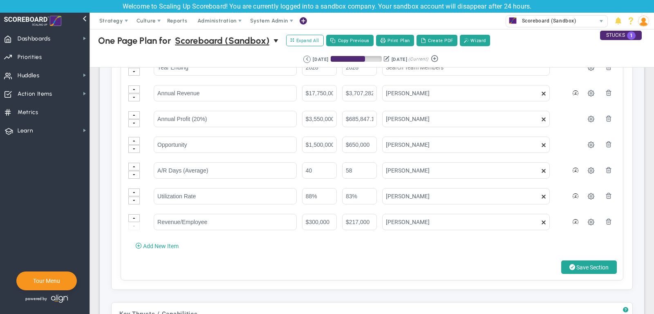
scroll to position [124, 0]
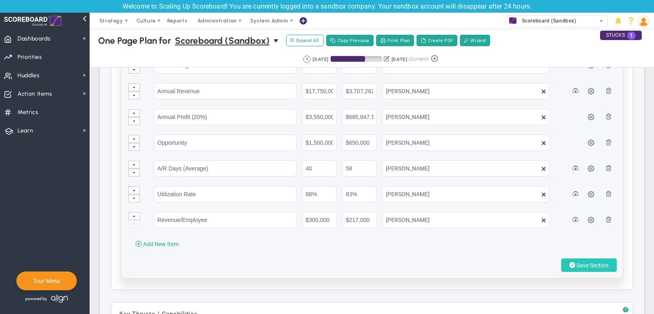
click at [601, 265] on span "Save Section" at bounding box center [593, 265] width 32 height 7
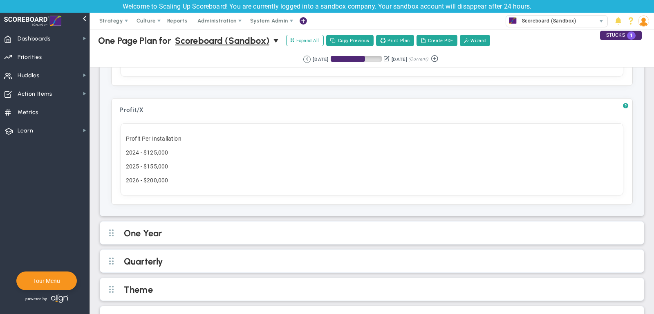
scroll to position [371, 0]
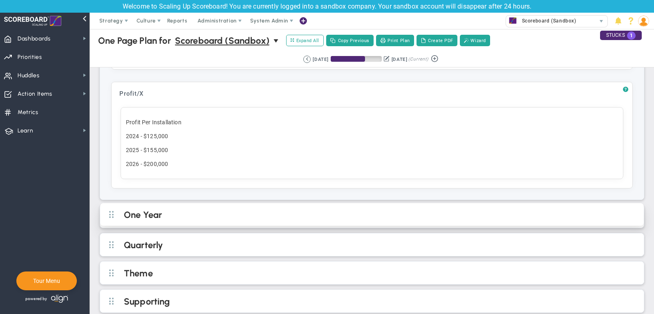
click at [285, 209] on h2 "One Year" at bounding box center [379, 215] width 510 height 12
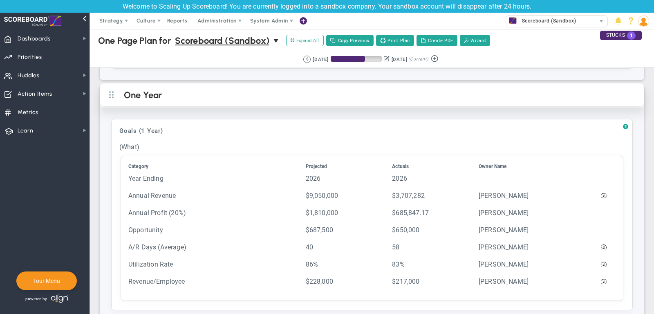
scroll to position [495, 0]
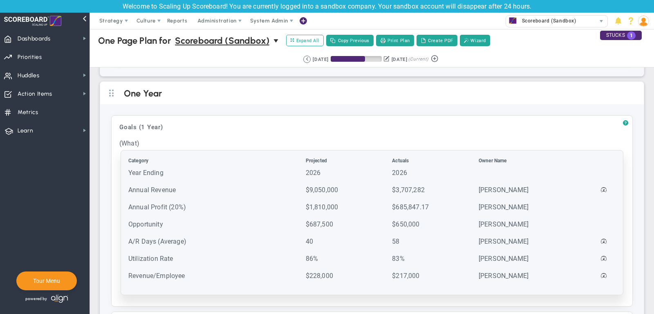
click at [281, 174] on td "Year Ending" at bounding box center [216, 176] width 177 height 16
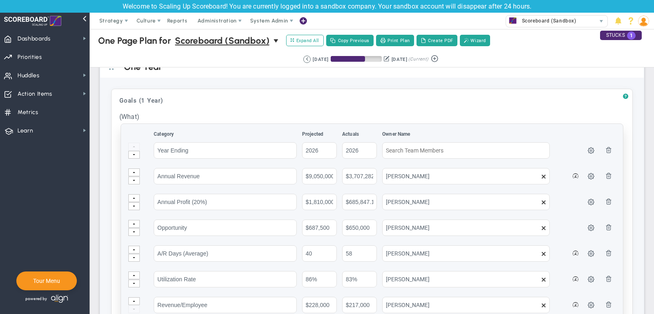
scroll to position [528, 0]
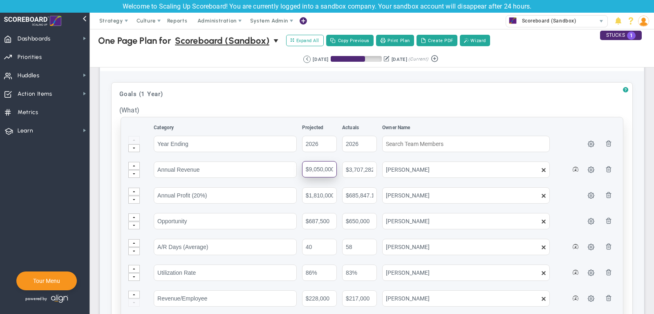
click at [318, 161] on input "$9,050,000" at bounding box center [319, 169] width 35 height 16
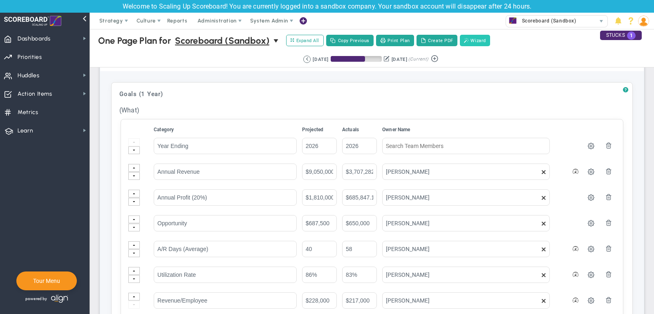
click at [475, 41] on button "Wizard" at bounding box center [475, 40] width 30 height 11
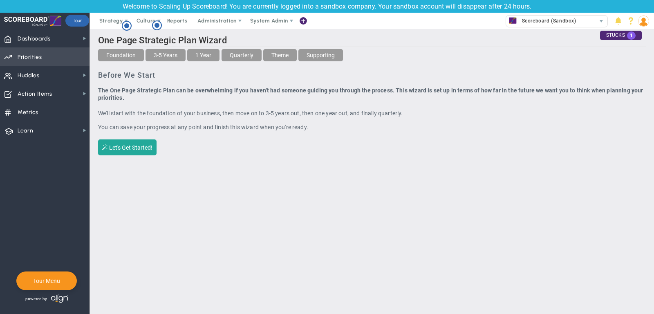
click at [43, 55] on span "Priorities Projects OKR Tree Priorities Projects OKRs" at bounding box center [45, 56] width 90 height 18
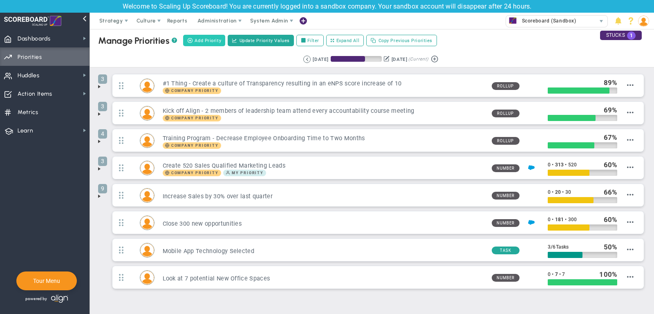
click at [209, 40] on span "Add Priority" at bounding box center [208, 40] width 27 height 7
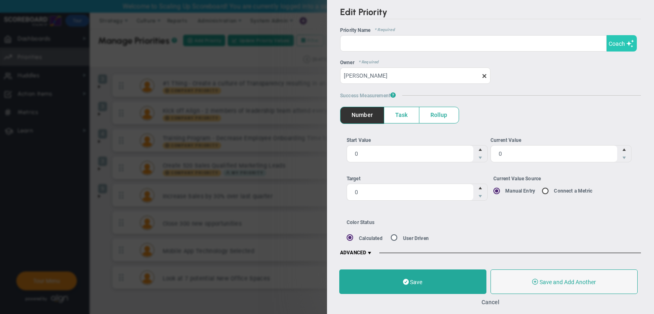
click at [624, 44] on span "Coach" at bounding box center [617, 43] width 16 height 7
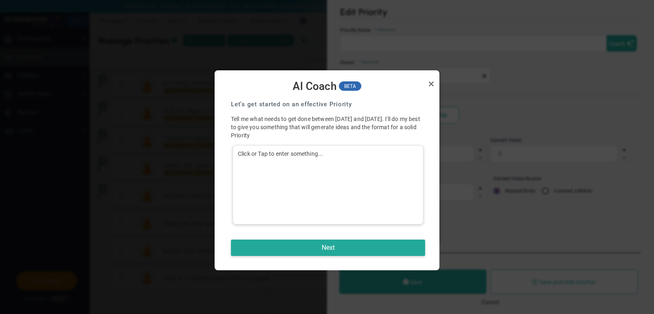
click at [399, 155] on div "Click or Tap to enter something..." at bounding box center [328, 184] width 191 height 79
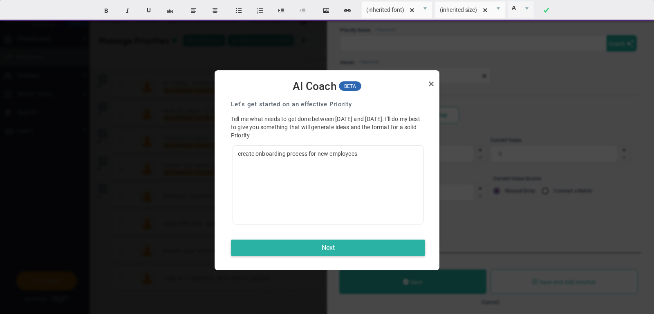
click at [302, 251] on button "Next" at bounding box center [328, 248] width 194 height 16
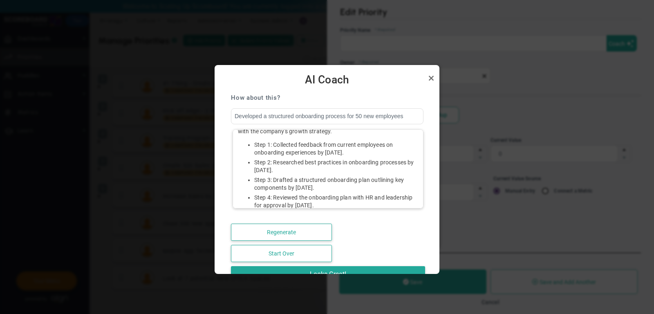
scroll to position [56, 0]
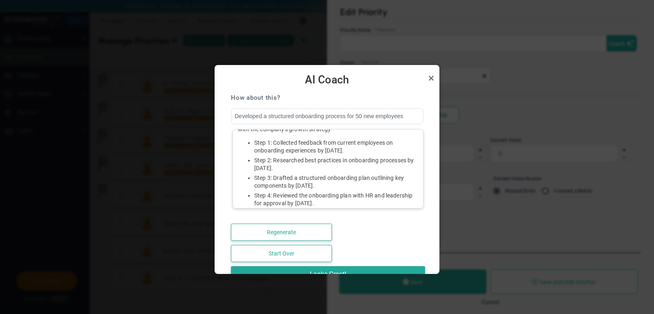
click at [348, 160] on li "Step 2: Researched best practices in onboarding processes by [DATE]." at bounding box center [336, 165] width 164 height 16
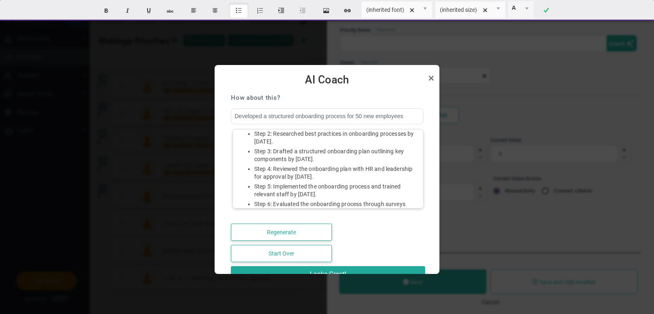
scroll to position [86, 0]
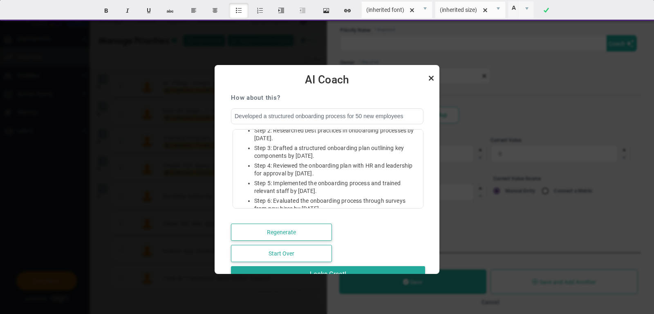
click at [432, 77] on link "Close" at bounding box center [432, 78] width 10 height 10
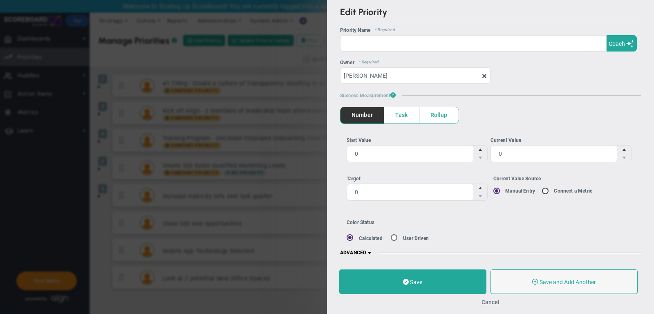
click at [493, 299] on button "Cancel" at bounding box center [491, 302] width 18 height 7
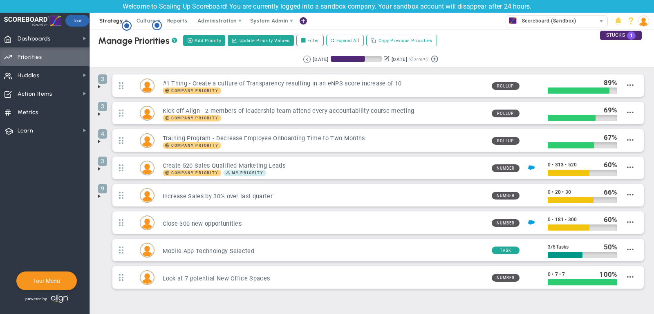
click at [111, 24] on span "Strategy" at bounding box center [111, 21] width 37 height 16
click at [48, 82] on span "Huddles Huddles" at bounding box center [45, 75] width 90 height 18
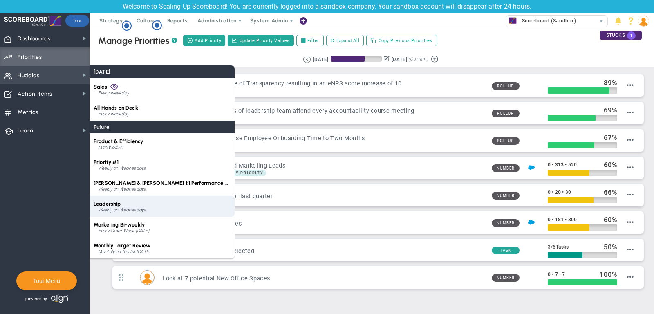
click at [138, 208] on div "Weekly on Wednesdays" at bounding box center [164, 210] width 132 height 5
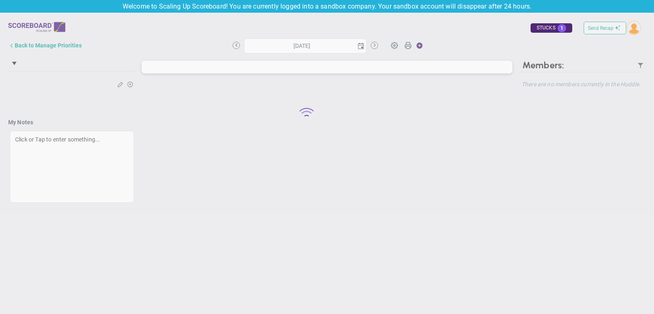
type input "[DATE]"
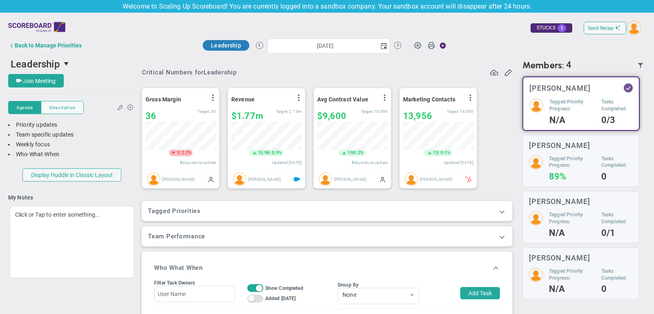
scroll to position [29, 70]
click at [43, 46] on div "Back to Manage Priorities" at bounding box center [48, 45] width 67 height 7
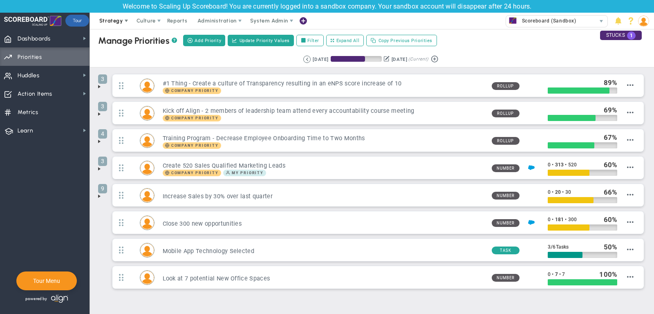
click at [110, 24] on span "Strategy" at bounding box center [111, 21] width 37 height 16
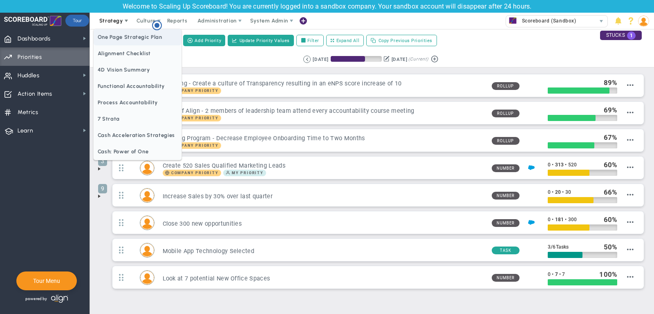
click at [115, 41] on span "One Page Strategic Plan" at bounding box center [138, 37] width 88 height 16
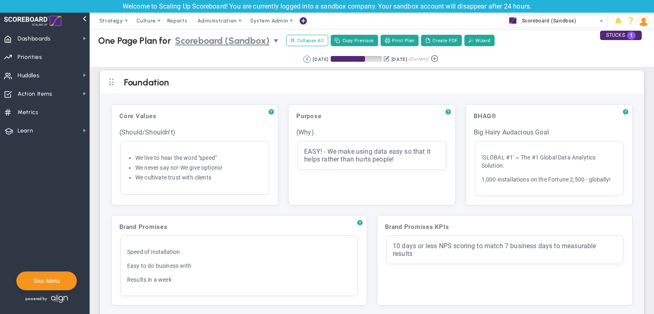
click at [277, 42] on span "select" at bounding box center [277, 41] width 7 height 7
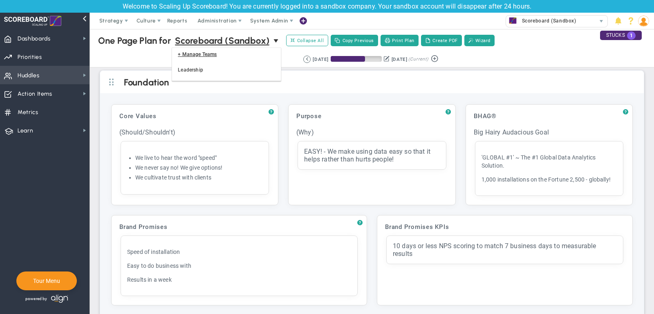
click at [48, 72] on span "Huddles Huddles" at bounding box center [45, 75] width 90 height 18
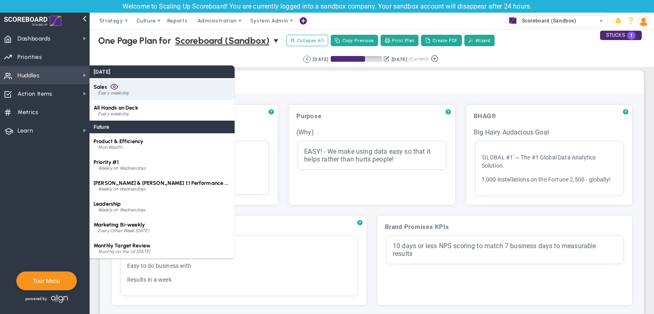
click at [137, 94] on div "Every weekday" at bounding box center [164, 93] width 132 height 5
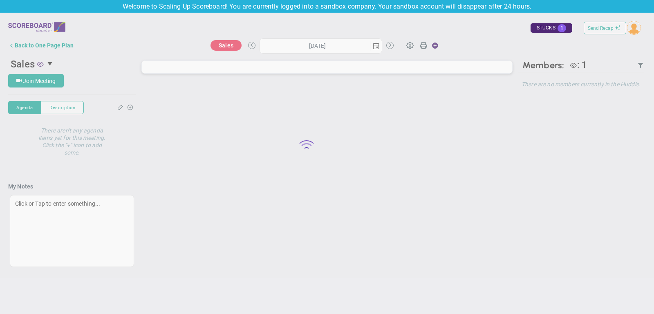
type input "[DATE]"
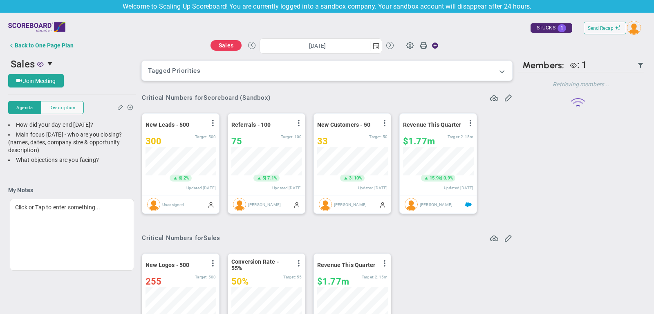
scroll to position [29, 70]
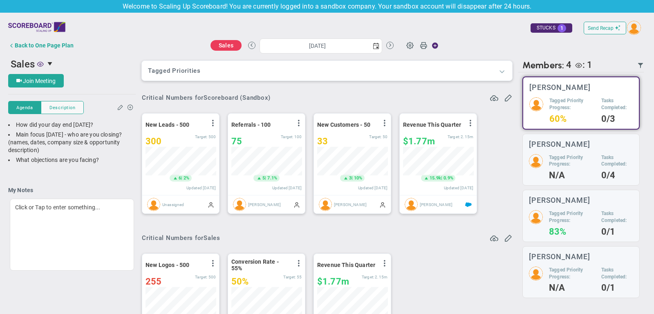
click at [501, 71] on span at bounding box center [502, 71] width 8 height 8
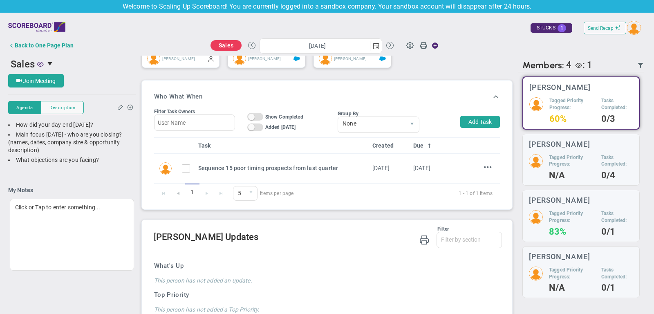
scroll to position [377, 0]
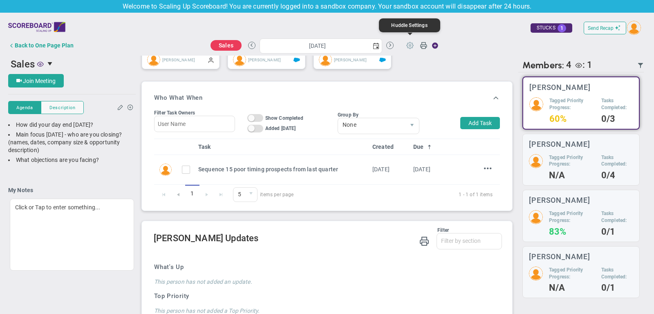
click at [409, 44] on span at bounding box center [410, 45] width 16 height 16
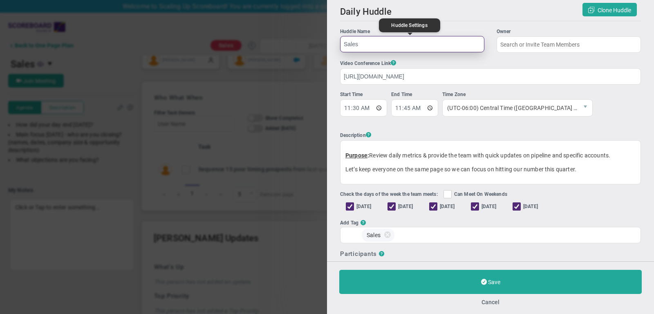
type input "[PERSON_NAME]"
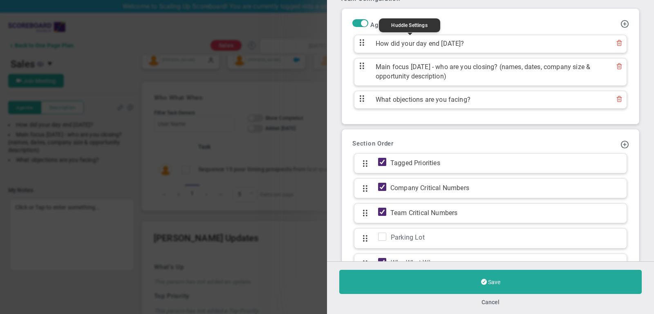
scroll to position [472, 0]
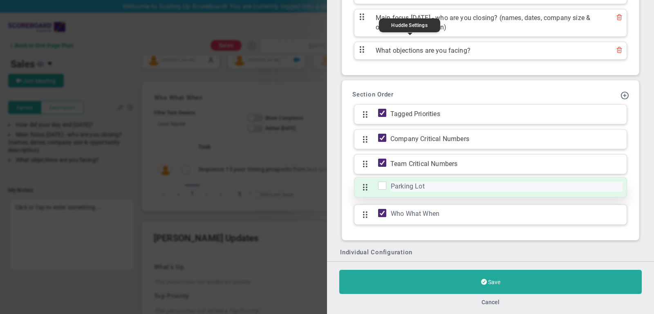
click at [424, 182] on div "Parking Lot" at bounding box center [507, 187] width 232 height 10
drag, startPoint x: 433, startPoint y: 179, endPoint x: 385, endPoint y: 179, distance: 48.7
click at [385, 179] on div "Parking Lot Click to add section name Parking Lot" at bounding box center [490, 187] width 273 height 20
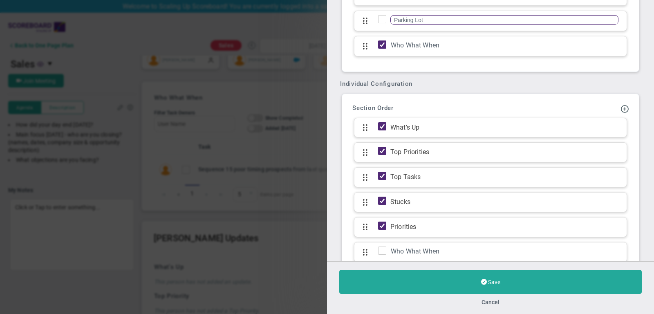
scroll to position [703, 0]
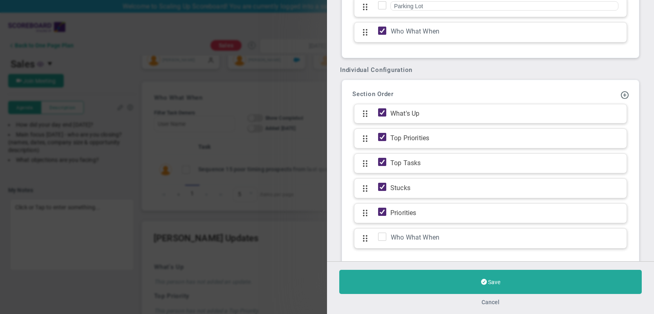
click at [494, 300] on button "Cancel" at bounding box center [491, 302] width 18 height 7
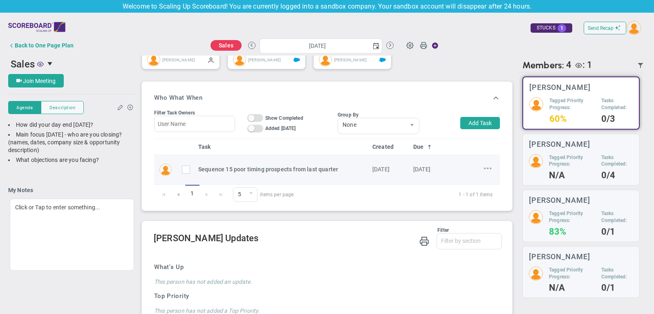
click at [488, 165] on span at bounding box center [488, 168] width 8 height 8
click at [469, 181] on span "Edit" at bounding box center [466, 184] width 9 height 6
type input "[DATE]"
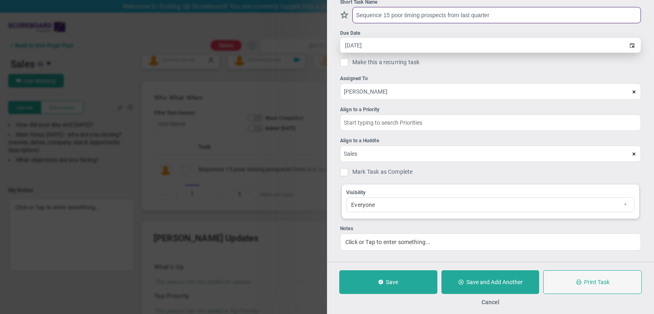
scroll to position [27, 0]
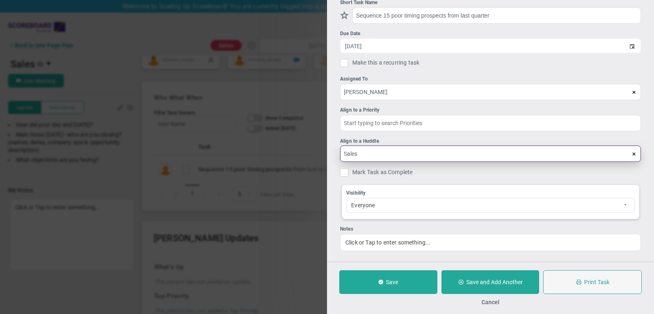
click at [398, 153] on input "Sales" at bounding box center [490, 154] width 301 height 16
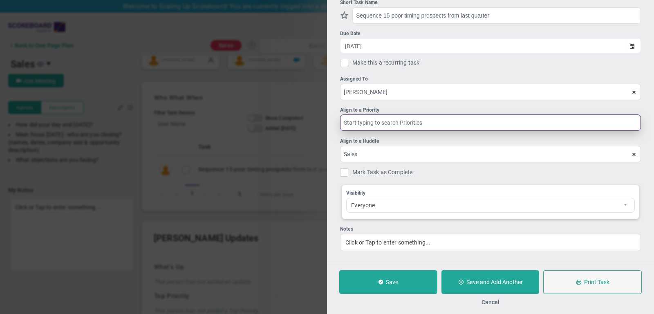
click at [384, 119] on input "text" at bounding box center [490, 123] width 301 height 16
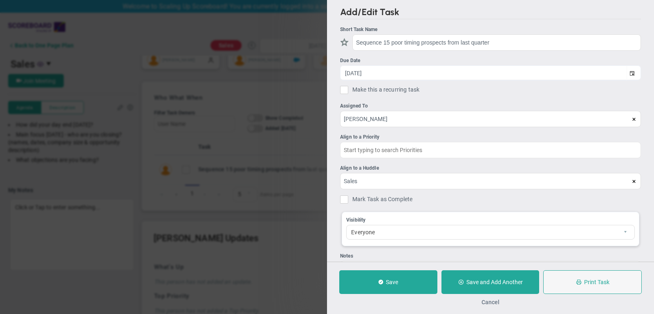
click at [495, 301] on button "Cancel" at bounding box center [491, 302] width 18 height 7
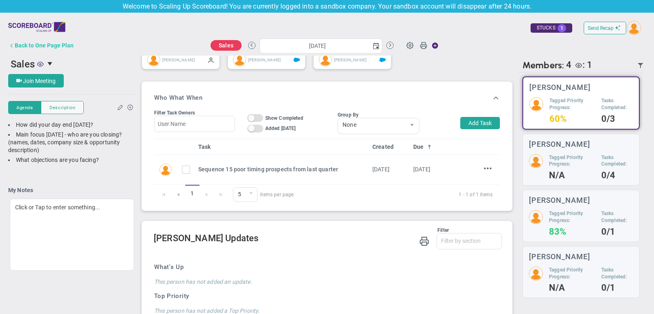
click at [48, 46] on div "Back to One Page Plan" at bounding box center [44, 45] width 59 height 7
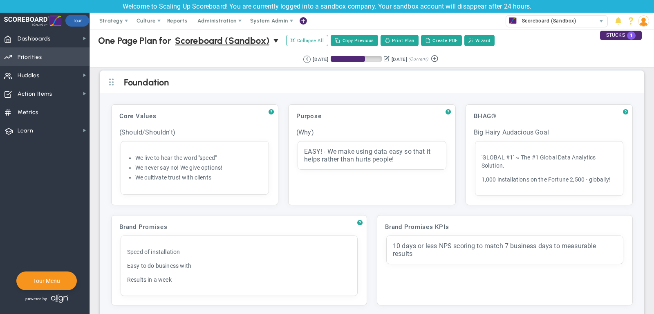
click at [49, 54] on span "Priorities Projects OKR Tree Priorities Projects OKRs" at bounding box center [45, 56] width 90 height 18
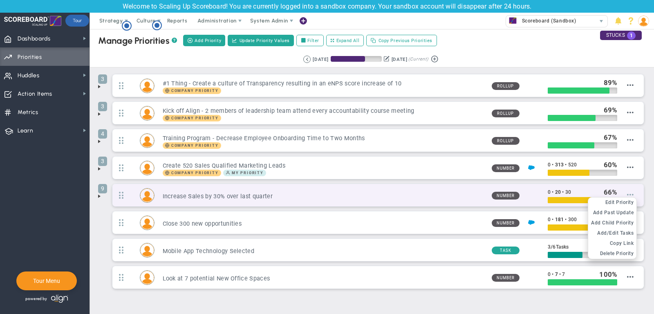
click at [630, 194] on span at bounding box center [630, 194] width 7 height 7
click at [615, 200] on span "Edit Priority" at bounding box center [620, 203] width 29 height 6
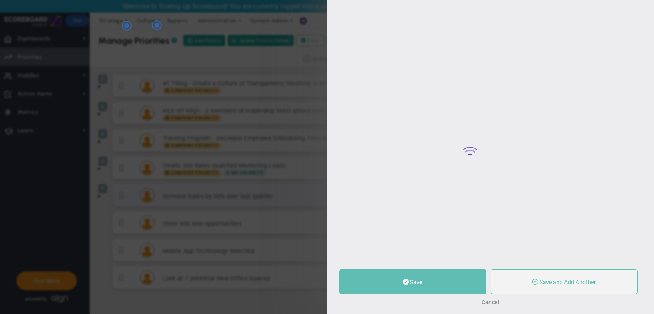
type input "Increase Sales by 30% over last quarter"
type input "0"
type input "20"
type input "30"
radio input "true"
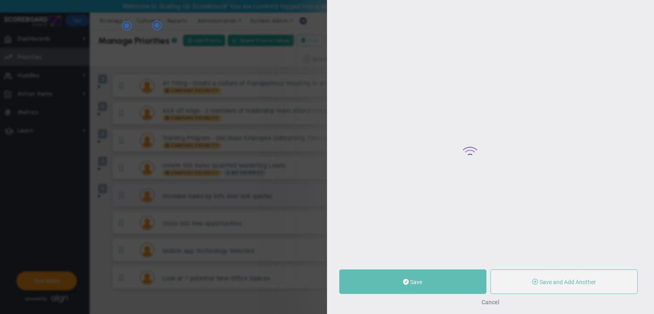
type input "[PERSON_NAME]"
type input "0"
type input "20"
type input "30"
radio input "true"
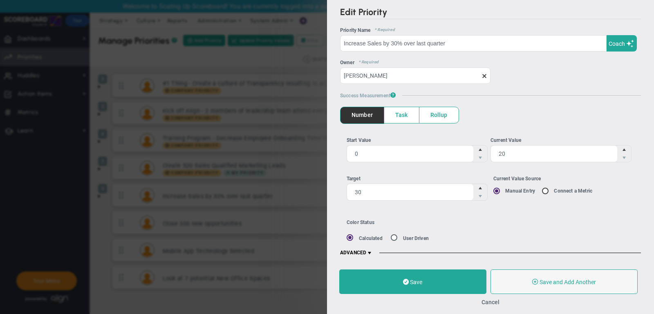
click at [365, 251] on span "ADVANCED" at bounding box center [356, 253] width 33 height 7
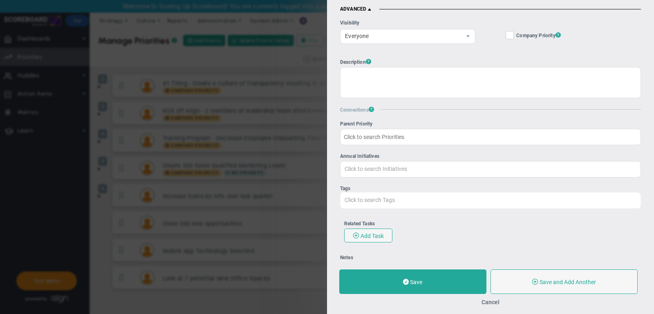
scroll to position [244, 0]
click at [364, 194] on div at bounding box center [490, 200] width 301 height 16
click at [359, 194] on input "Tags #1 Leadership Marketing Sales" at bounding box center [350, 199] width 18 height 15
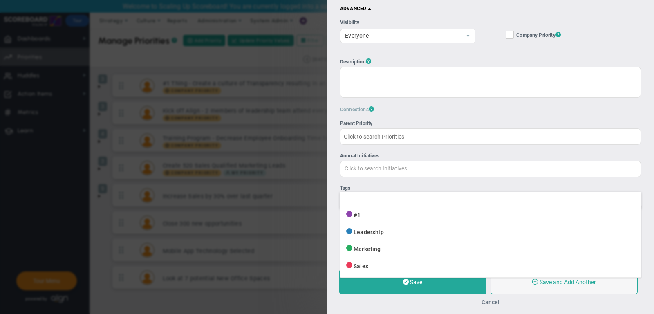
type input "Click to search Tags"
click at [492, 300] on button "Cancel" at bounding box center [491, 302] width 18 height 7
